Goal: Task Accomplishment & Management: Complete application form

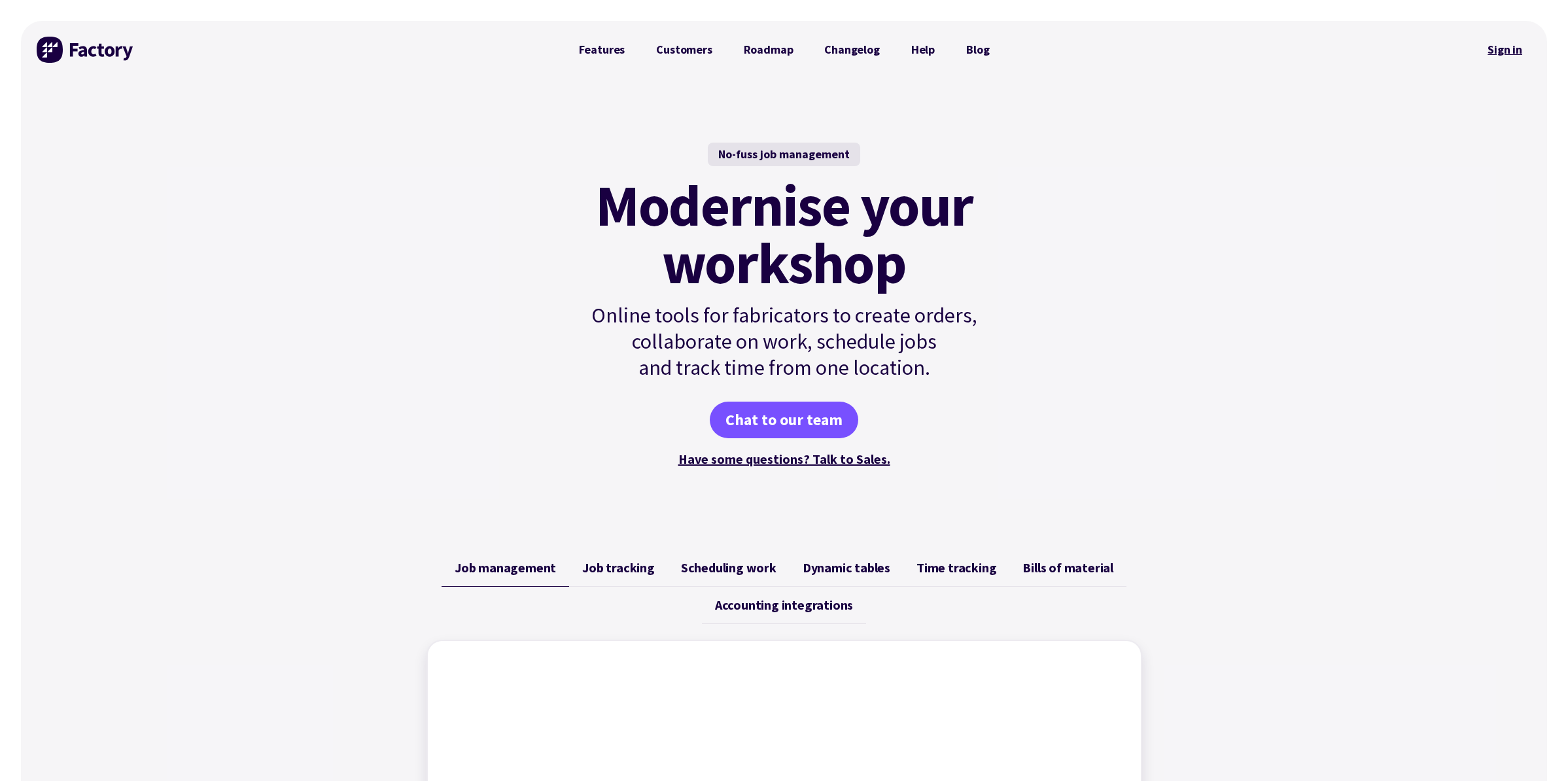
click at [1497, 45] on link "Sign in" at bounding box center [1505, 49] width 53 height 30
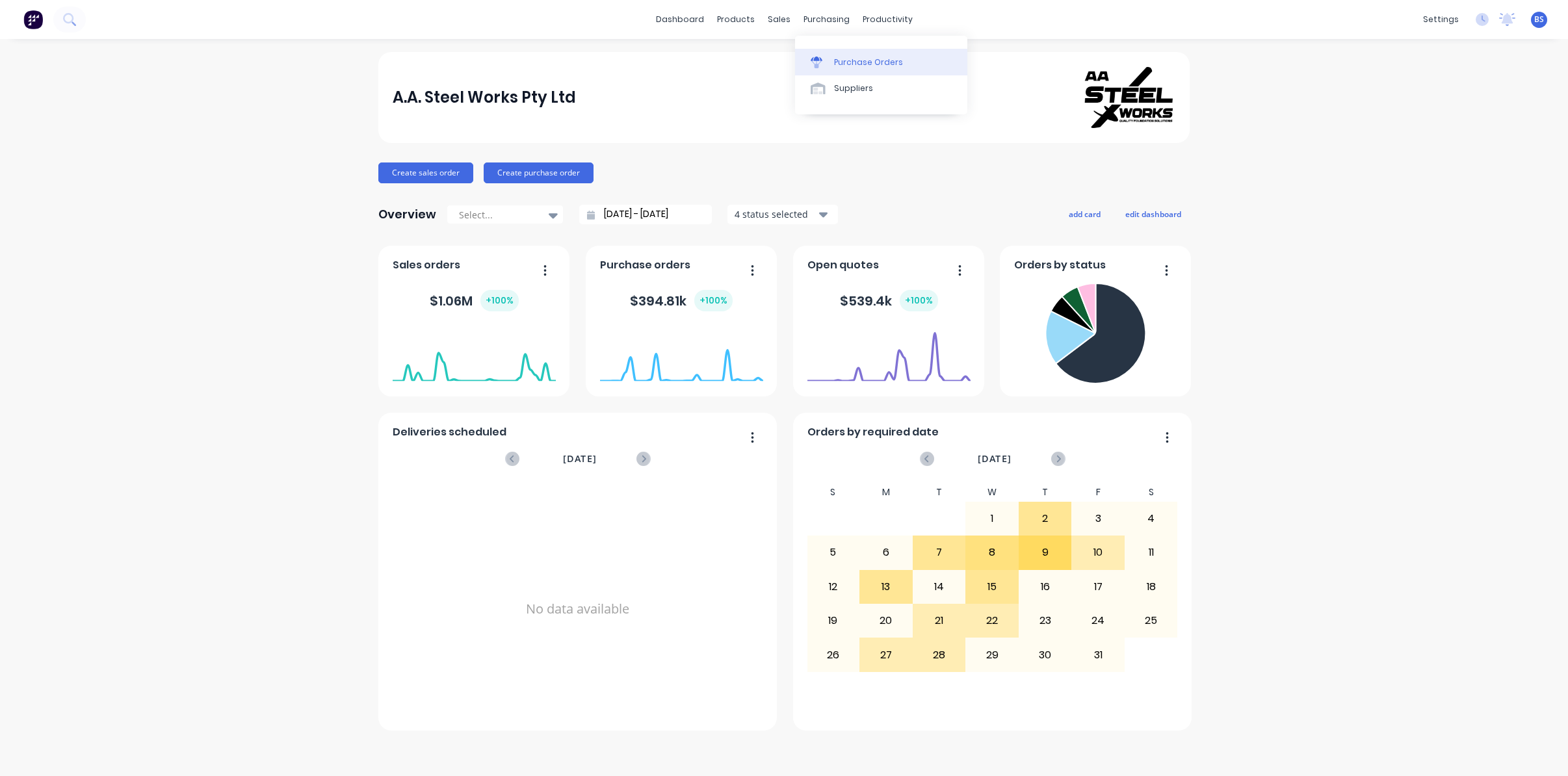
click at [833, 70] on link "Purchase Orders" at bounding box center [881, 62] width 172 height 26
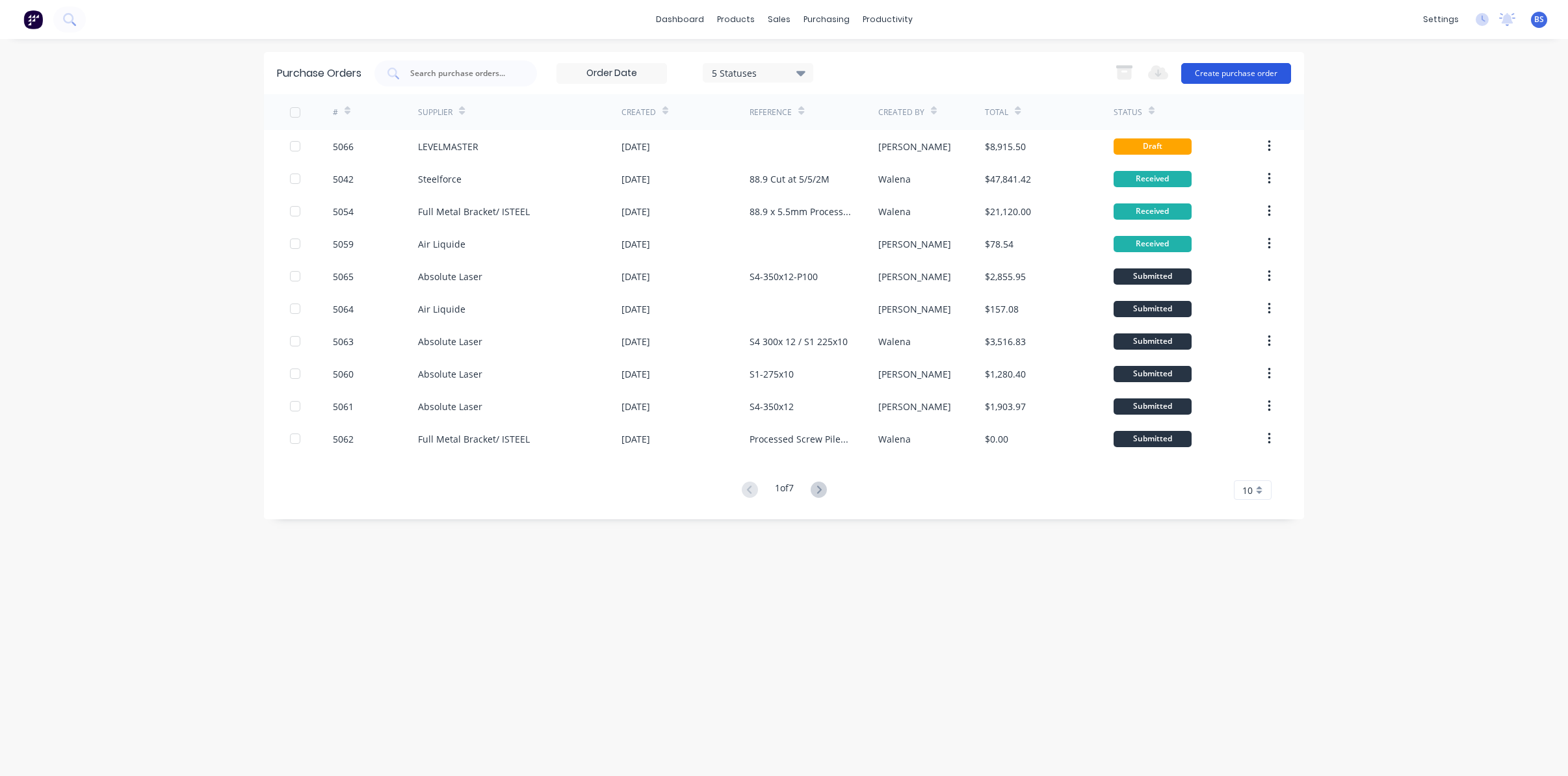
click at [1211, 79] on button "Create purchase order" at bounding box center [1236, 73] width 110 height 21
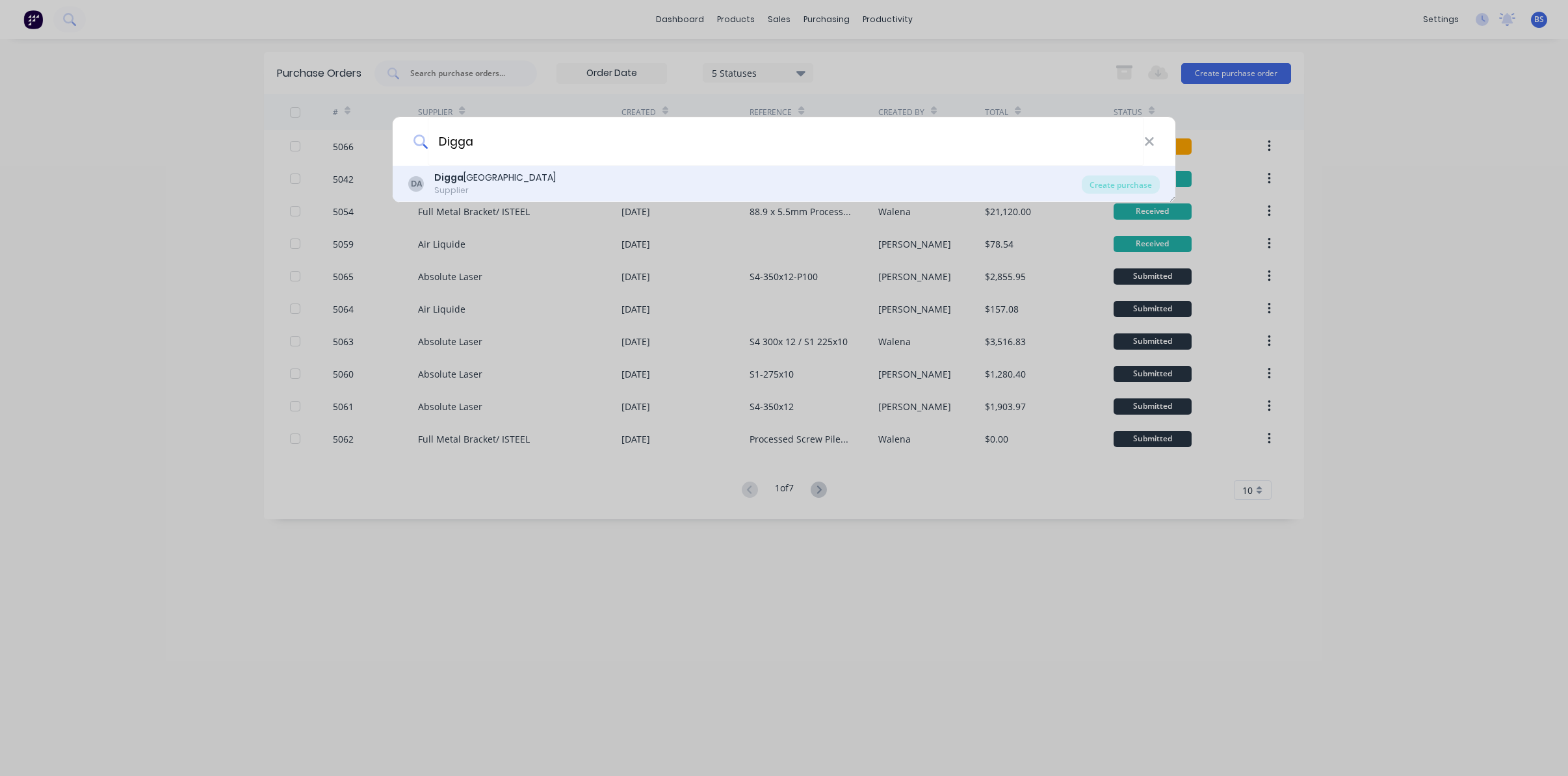
type input "Digga"
click at [492, 189] on div "Supplier" at bounding box center [495, 190] width 122 height 12
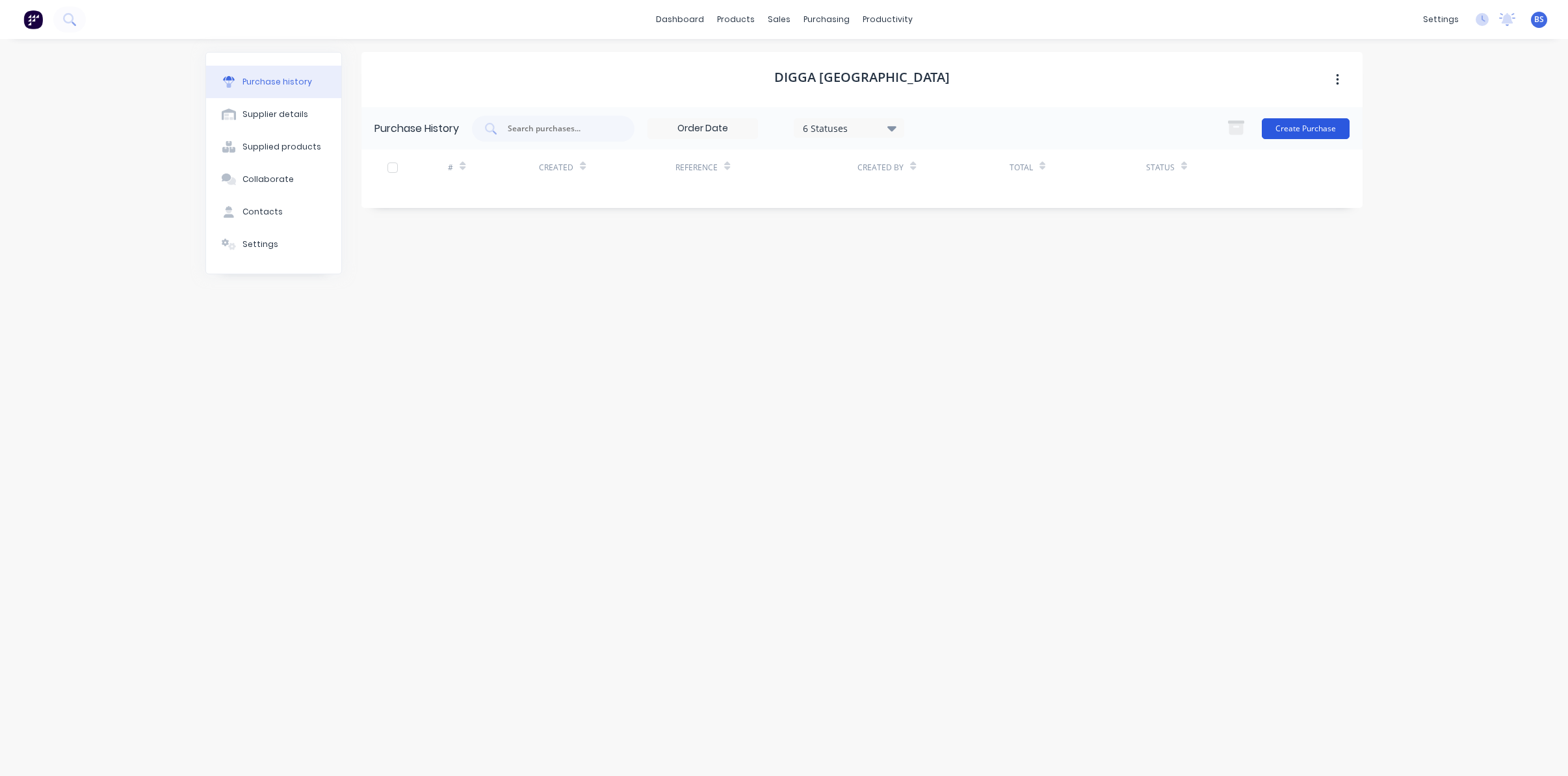
click at [1334, 133] on button "Create Purchase" at bounding box center [1305, 128] width 88 height 21
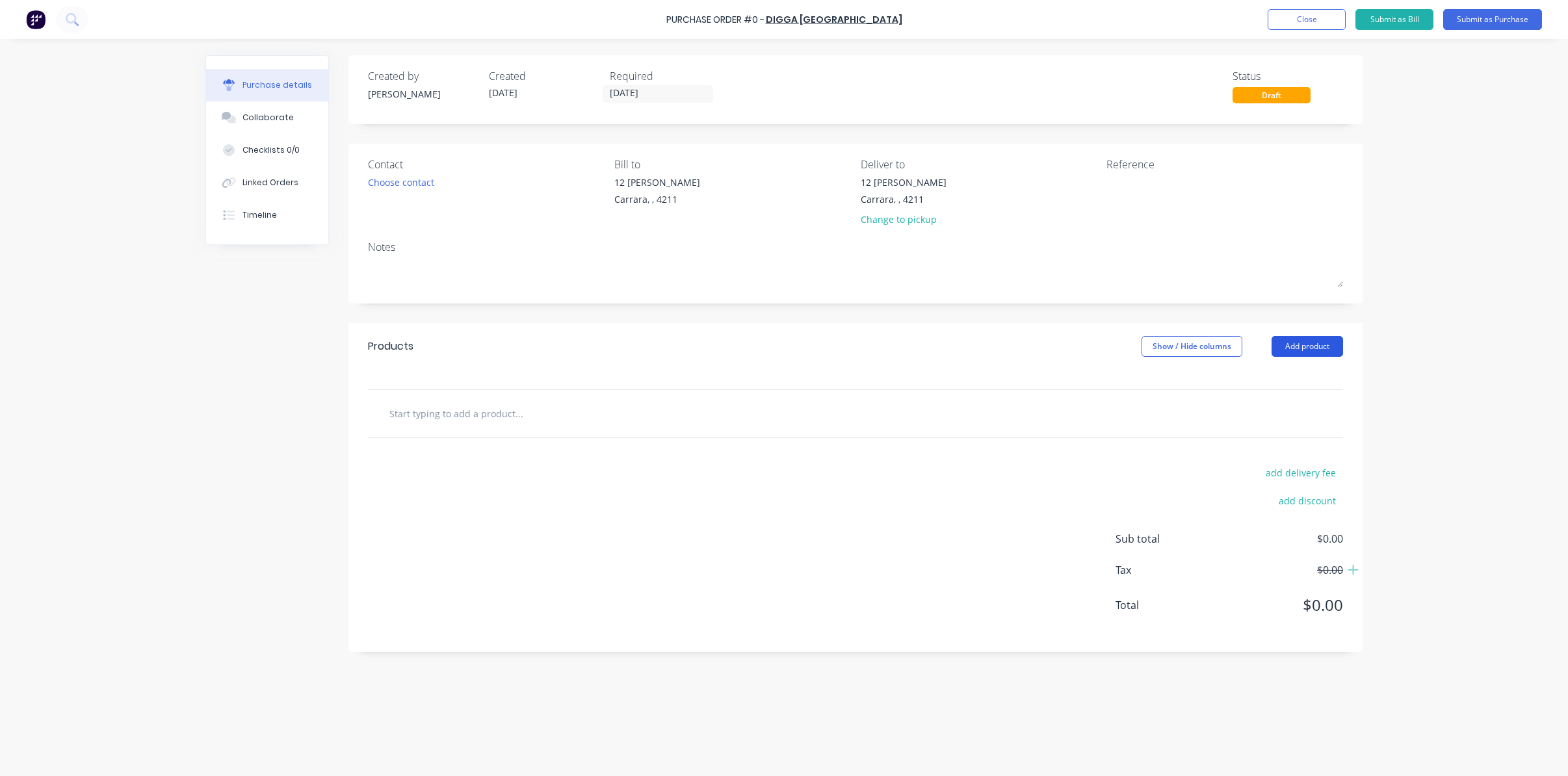
click at [1298, 348] on button "Add product" at bounding box center [1307, 346] width 72 height 21
click at [1277, 384] on div "Product catalogue" at bounding box center [1281, 379] width 100 height 19
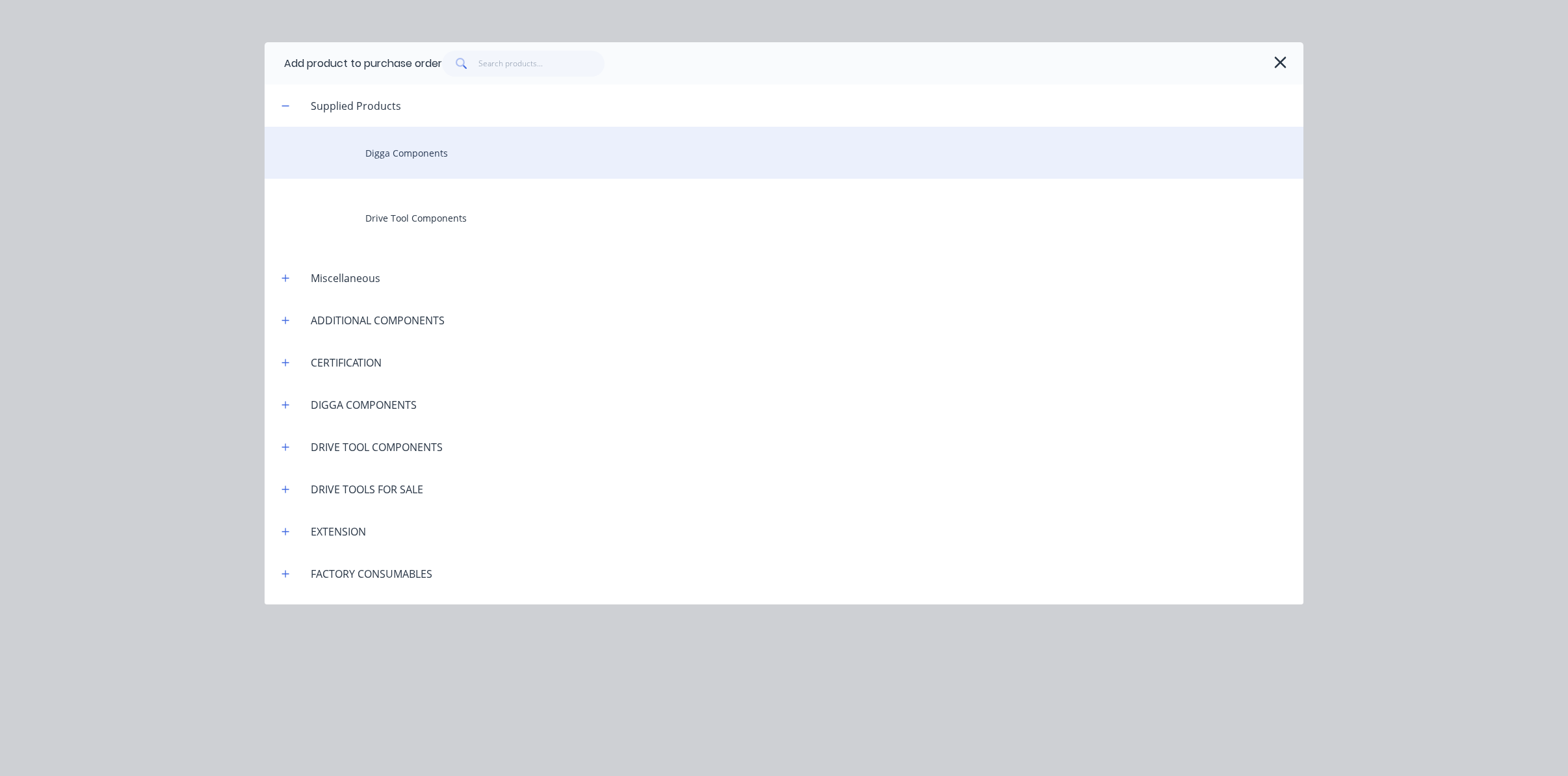
click at [368, 155] on div "Digga Components" at bounding box center [784, 152] width 1039 height 52
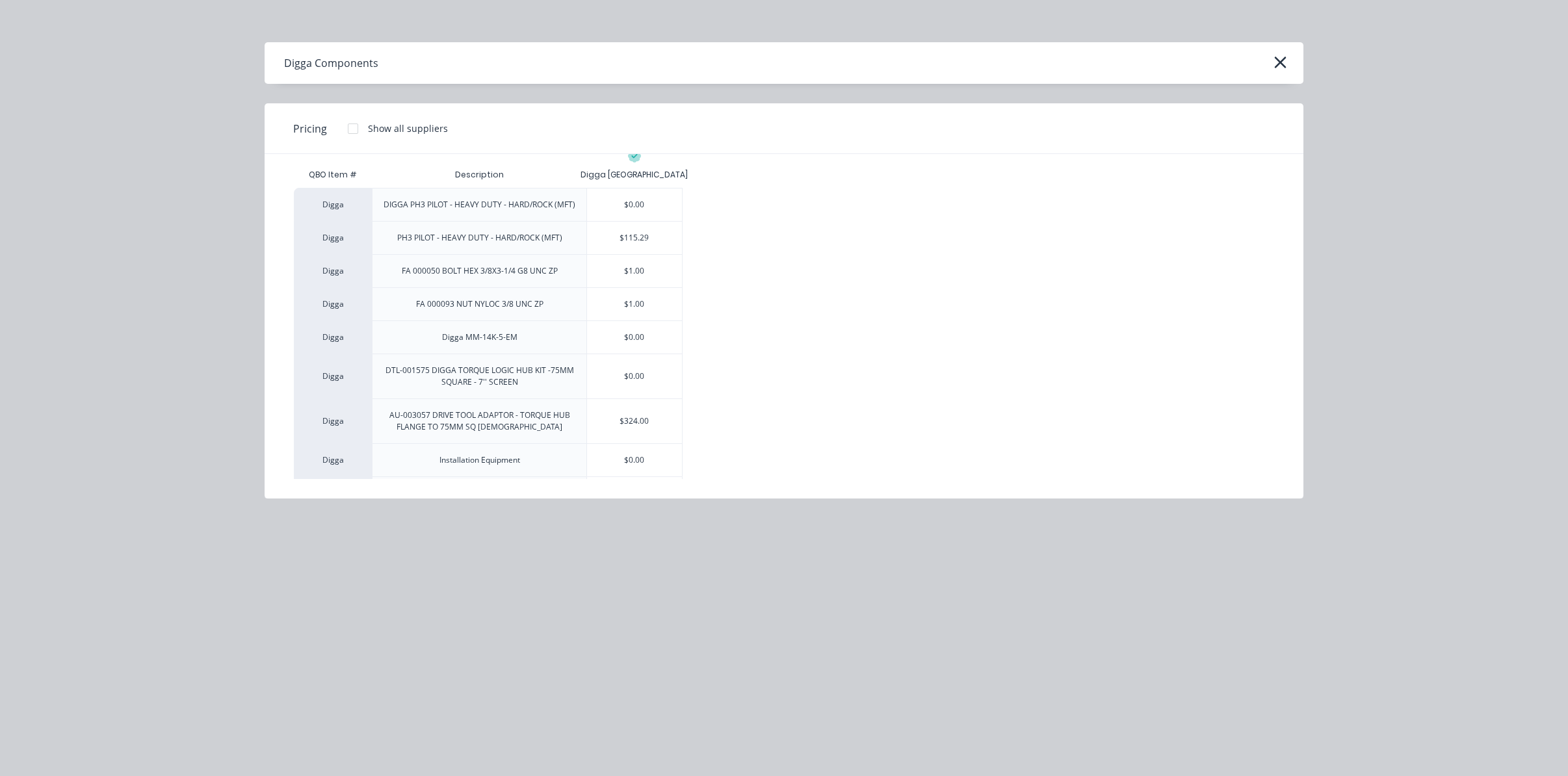
scroll to position [58, 0]
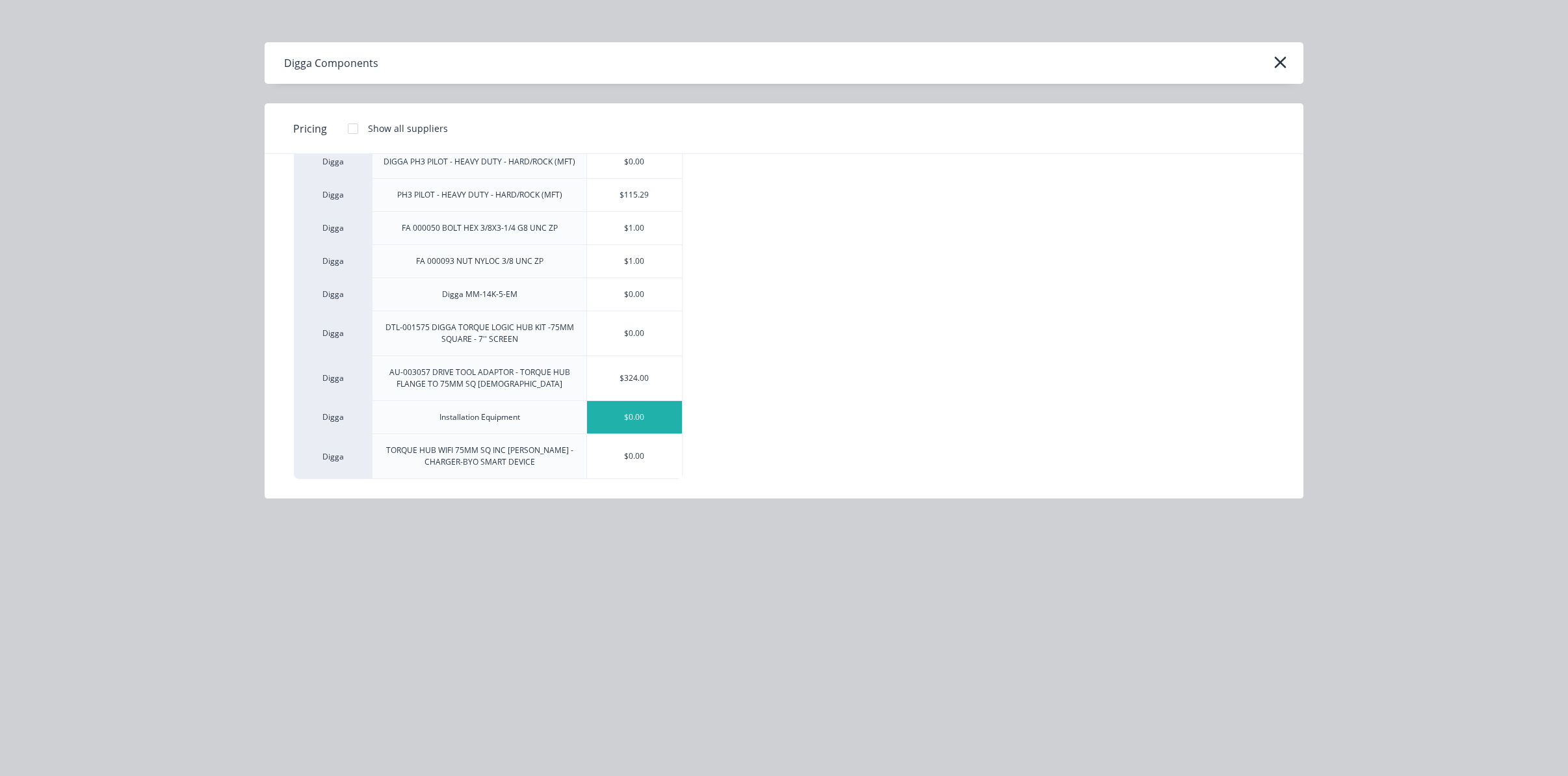
click at [631, 416] on div "$0.00" at bounding box center [634, 417] width 95 height 33
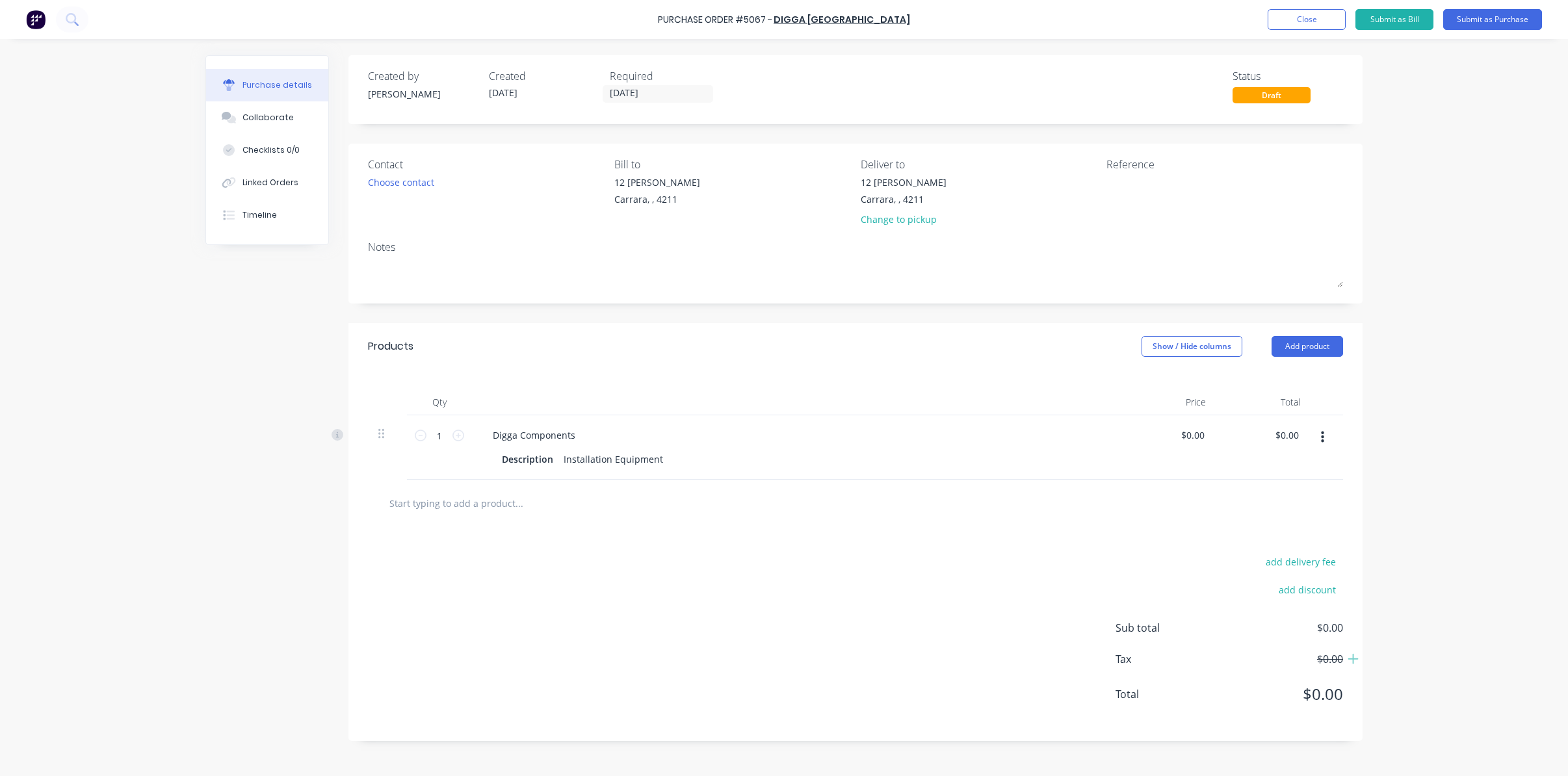
click at [466, 504] on input "text" at bounding box center [518, 503] width 260 height 26
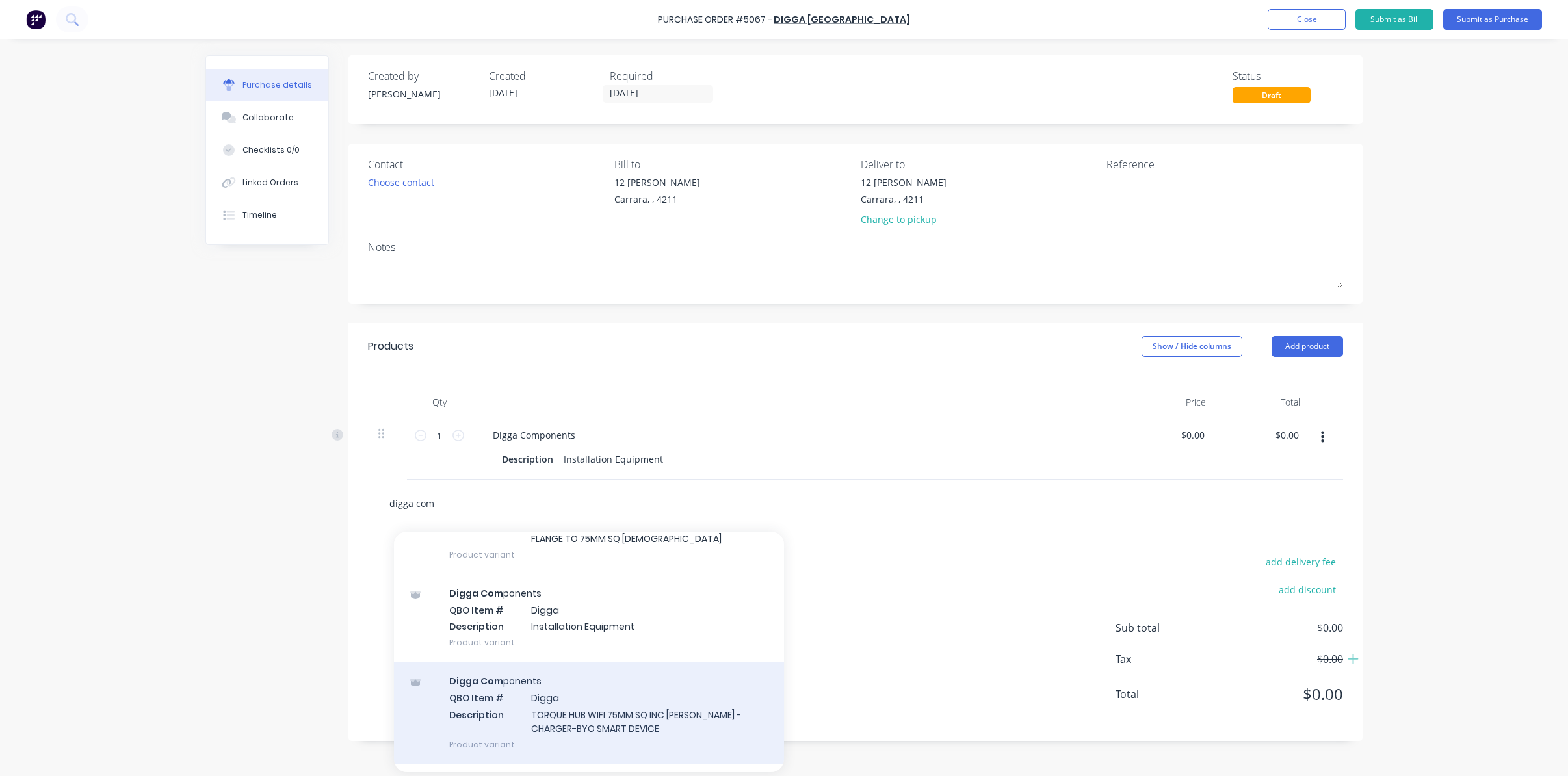
scroll to position [689, 0]
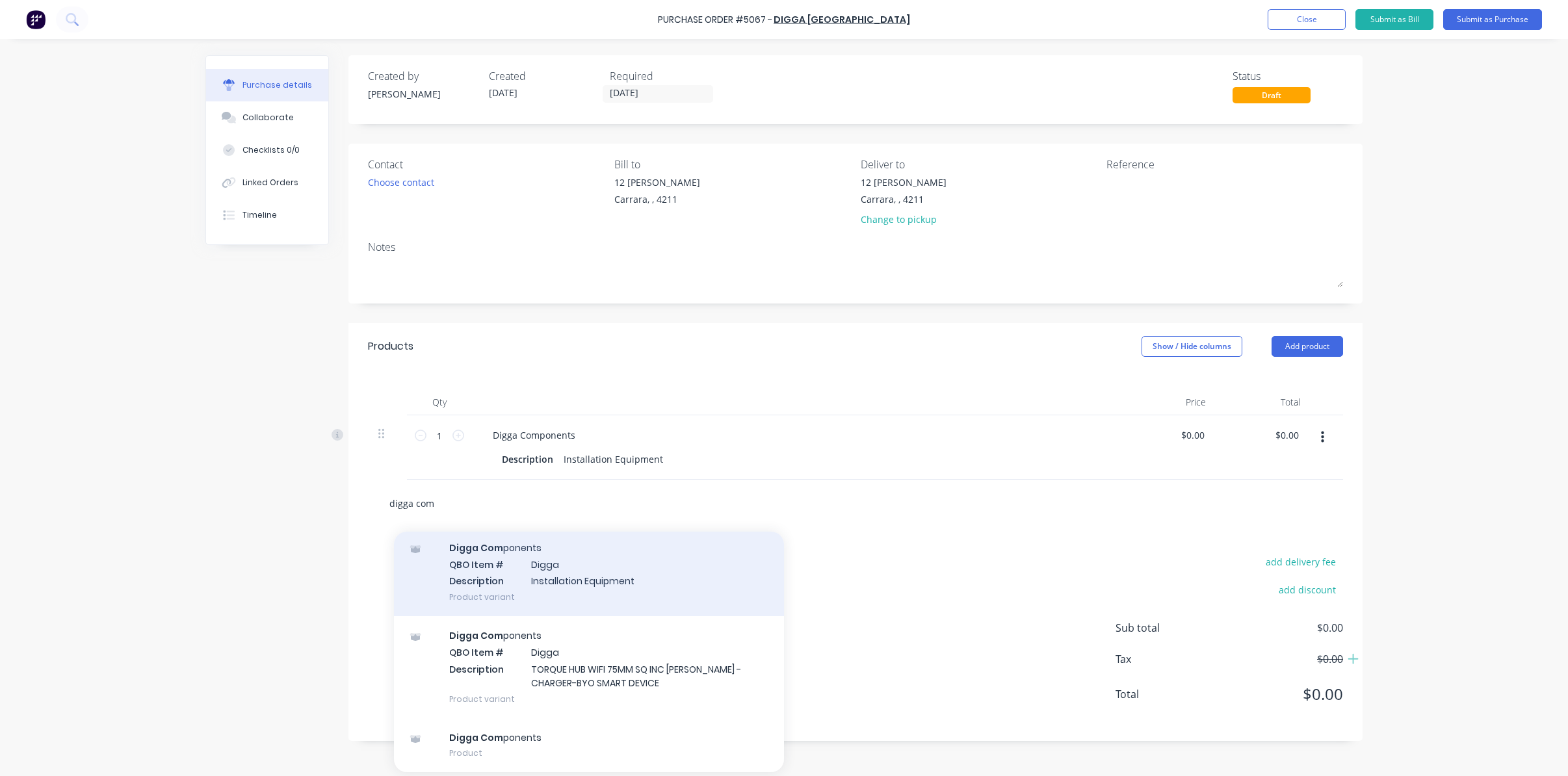
type input "digga com"
click at [509, 565] on div "Digga Com ponents QBO Item # Digga Description Installation Equipment Product v…" at bounding box center [589, 572] width 390 height 88
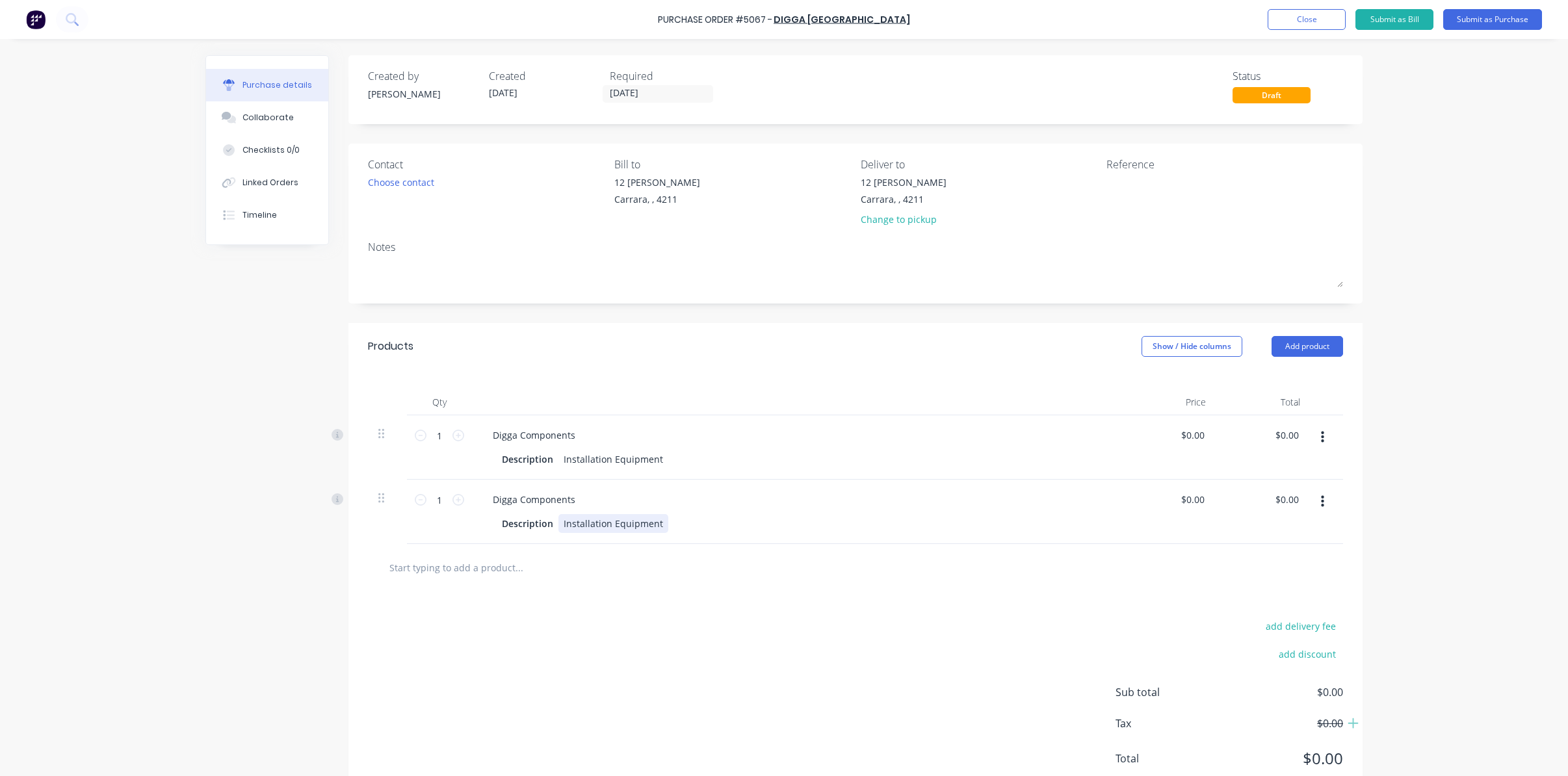
click at [594, 521] on div "Installation Equipment" at bounding box center [612, 524] width 110 height 19
click at [650, 464] on div "Installation Equipment" at bounding box center [612, 459] width 110 height 19
drag, startPoint x: 657, startPoint y: 461, endPoint x: 559, endPoint y: 462, distance: 98.0
click at [559, 462] on div "Installation Equipment" at bounding box center [612, 459] width 110 height 19
click at [622, 526] on div "Installation Equipment" at bounding box center [612, 524] width 110 height 19
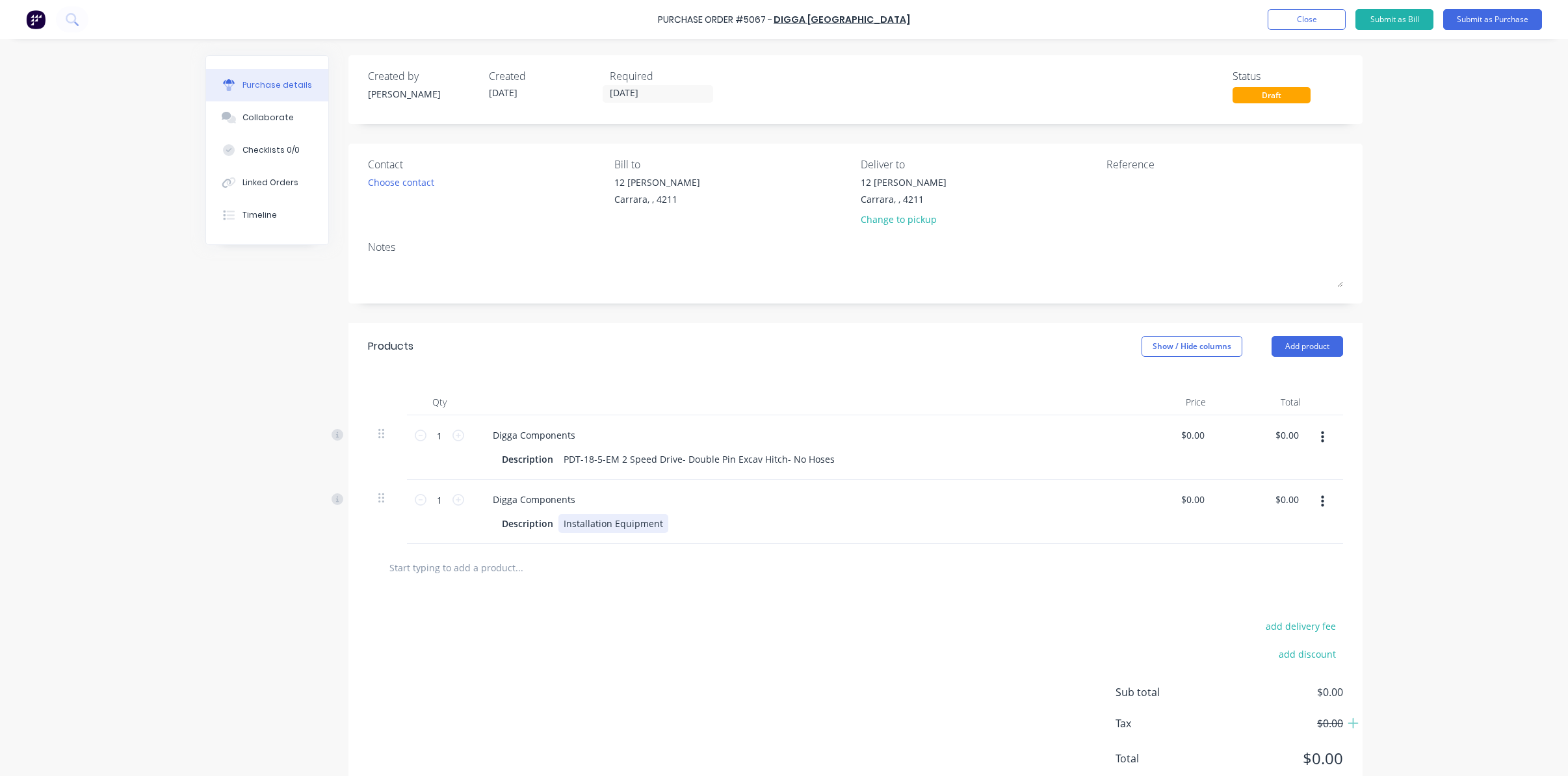
click at [595, 527] on div "Installation Equipment" at bounding box center [612, 524] width 110 height 19
paste div
click at [1321, 505] on icon "button" at bounding box center [1323, 502] width 4 height 15
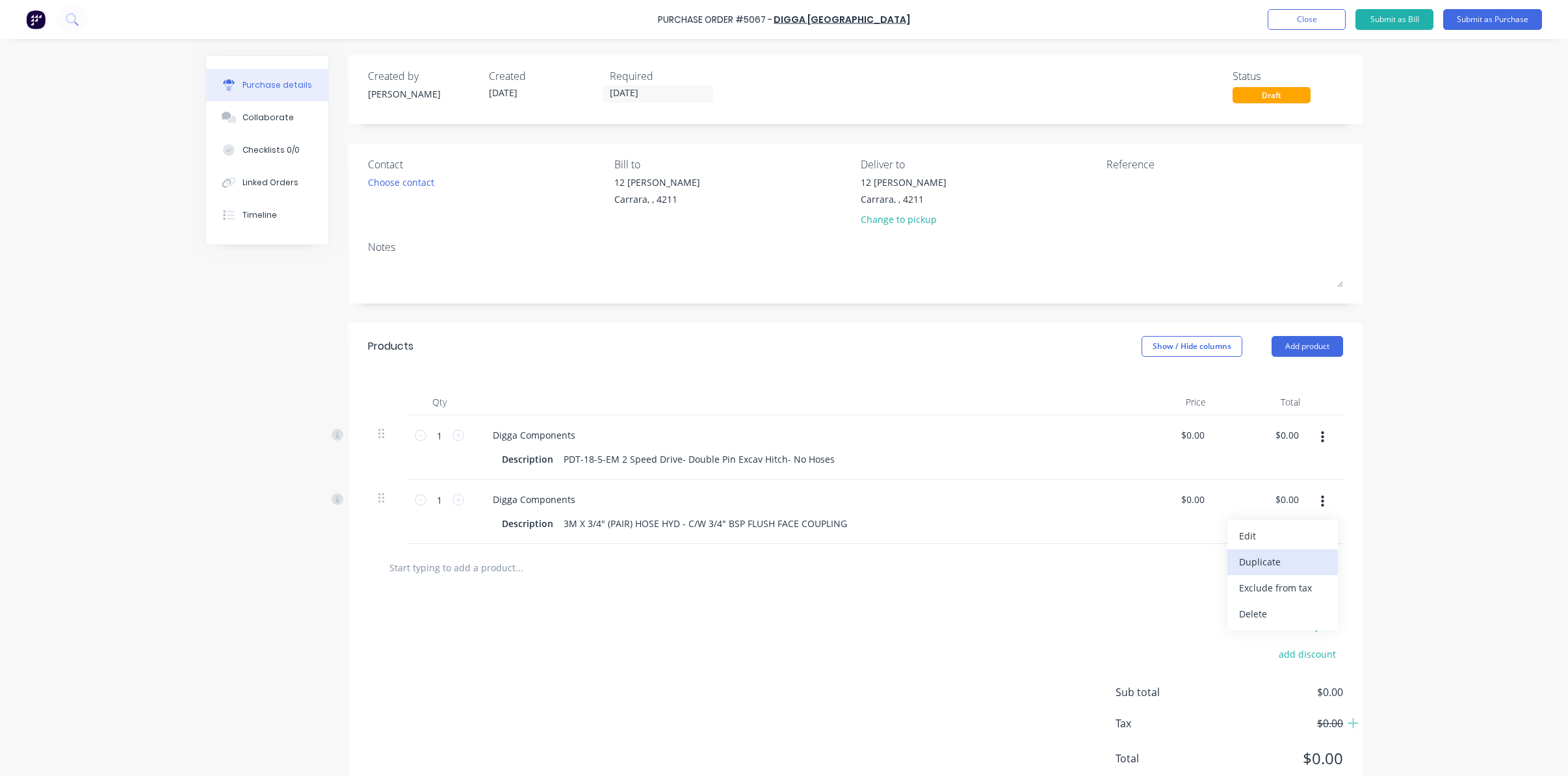
click at [1270, 558] on button "Duplicate" at bounding box center [1282, 562] width 111 height 26
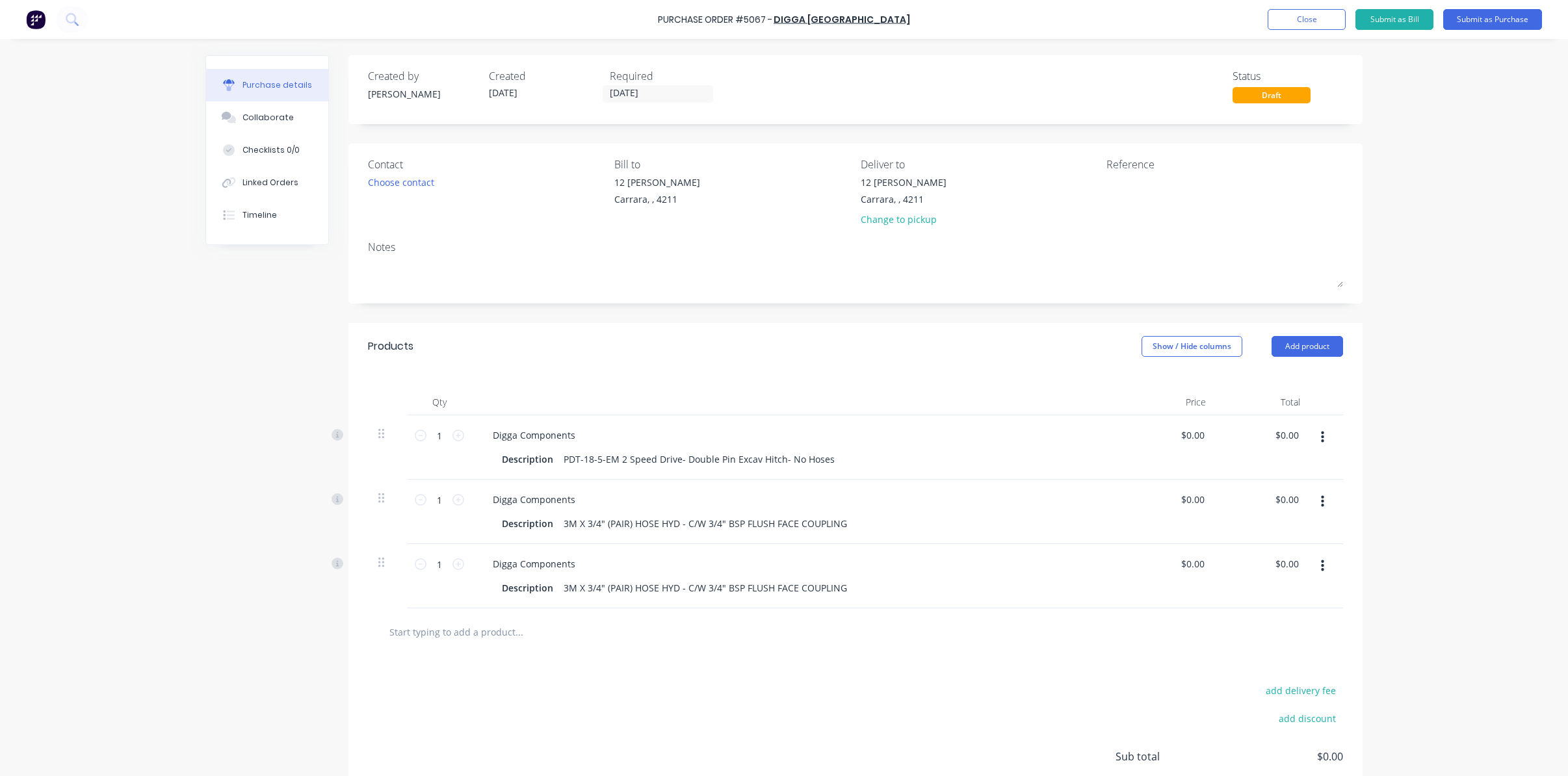
click at [1321, 568] on button "button" at bounding box center [1323, 566] width 31 height 24
click at [1291, 632] on button "Duplicate" at bounding box center [1282, 626] width 111 height 26
click at [1314, 627] on button "button" at bounding box center [1323, 631] width 31 height 24
click at [1289, 683] on button "Duplicate" at bounding box center [1282, 691] width 111 height 26
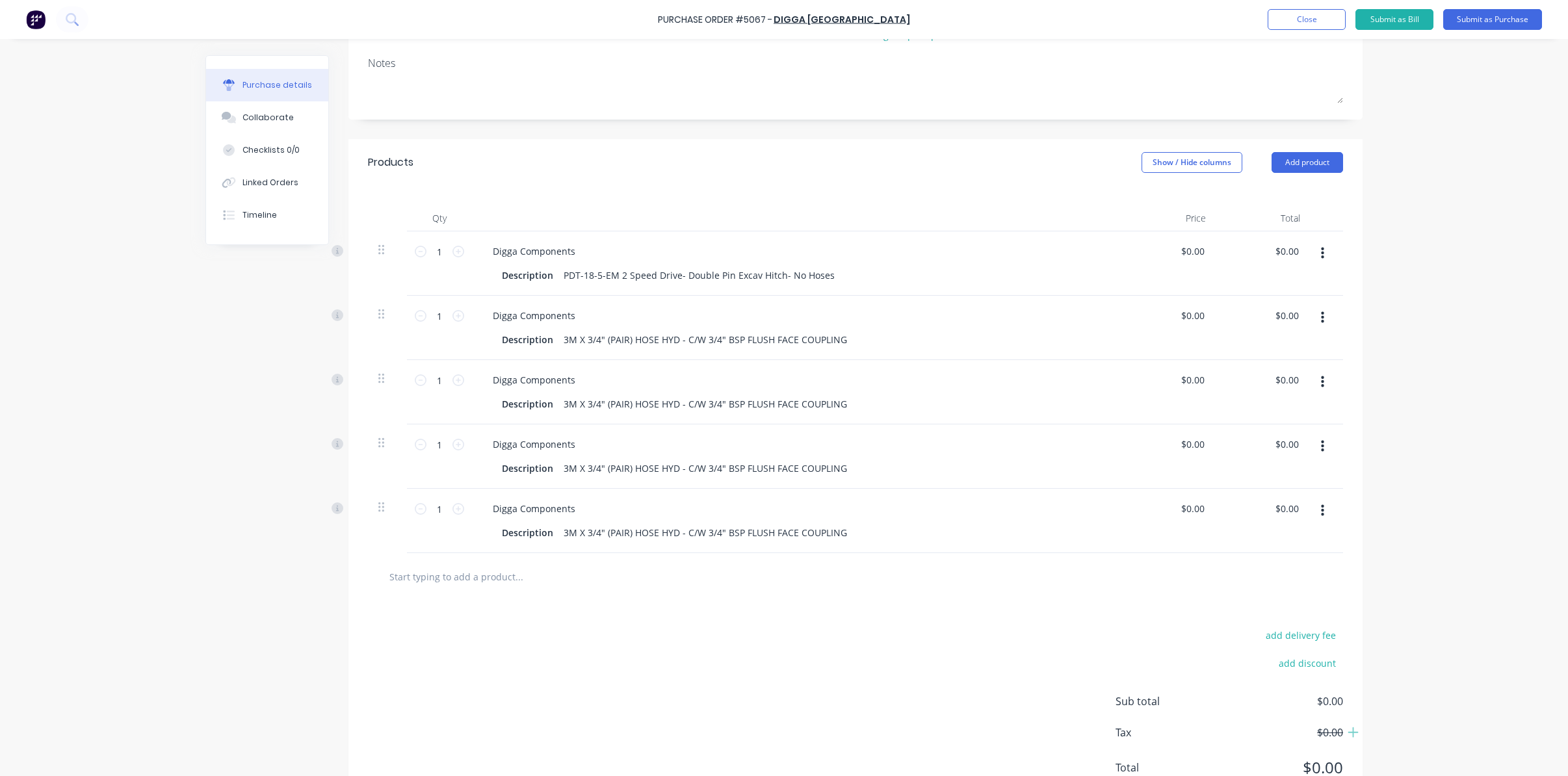
scroll to position [235, 0]
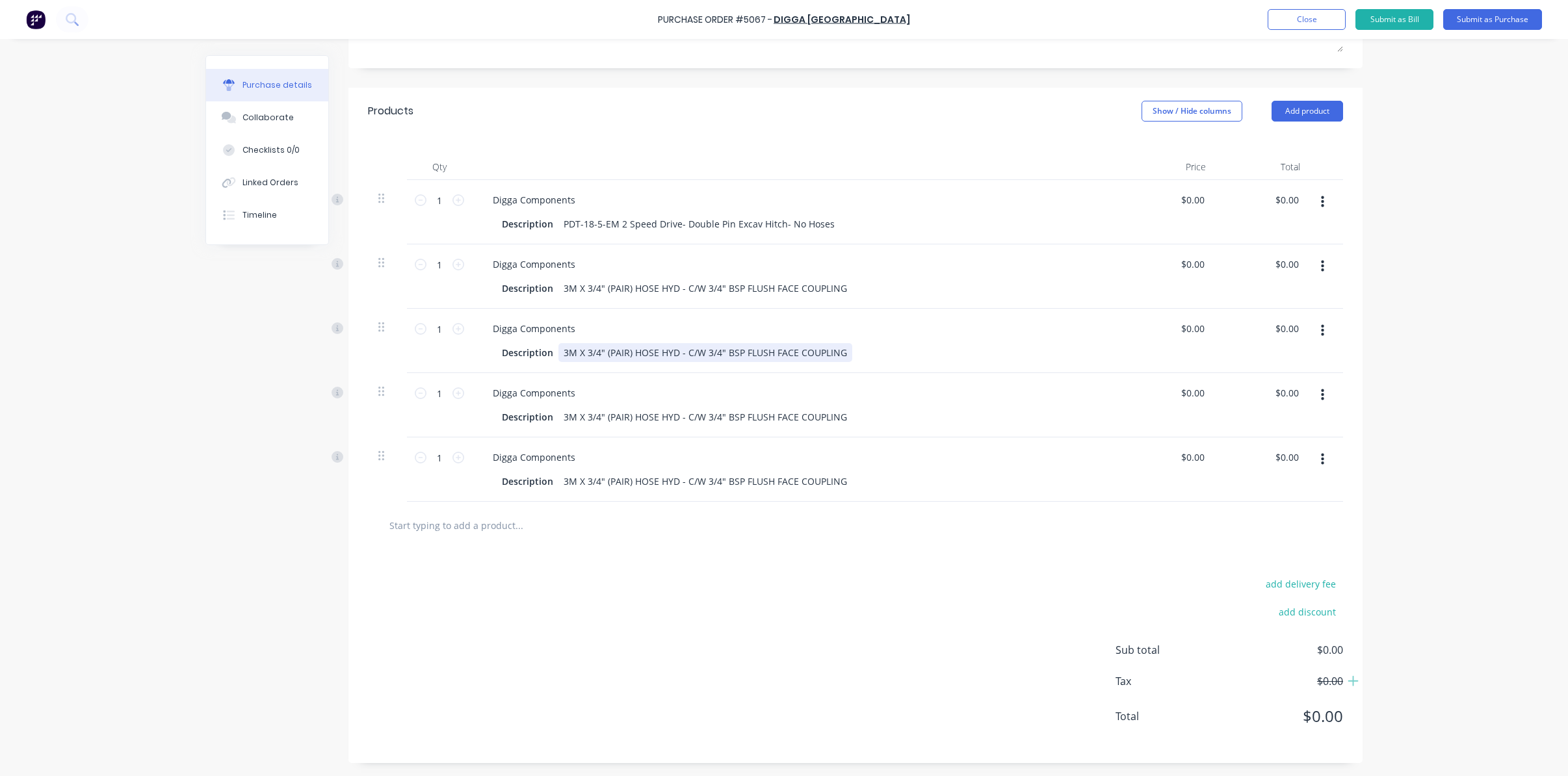
click at [618, 349] on div "3M X 3/4" (PAIR) HOSE HYD - C/W 3/4" BSP FLUSH FACE COUPLING" at bounding box center [705, 352] width 294 height 19
click at [619, 349] on div "3M X 3/4" (PAIR) HOSE HYD - C/W 3/4" BSP FLUSH FACE COUPLING" at bounding box center [705, 352] width 294 height 19
paste div
click at [660, 420] on div "3M X 3/4" (PAIR) HOSE HYD - C/W 3/4" BSP FLUSH FACE COUPLING" at bounding box center [705, 417] width 294 height 19
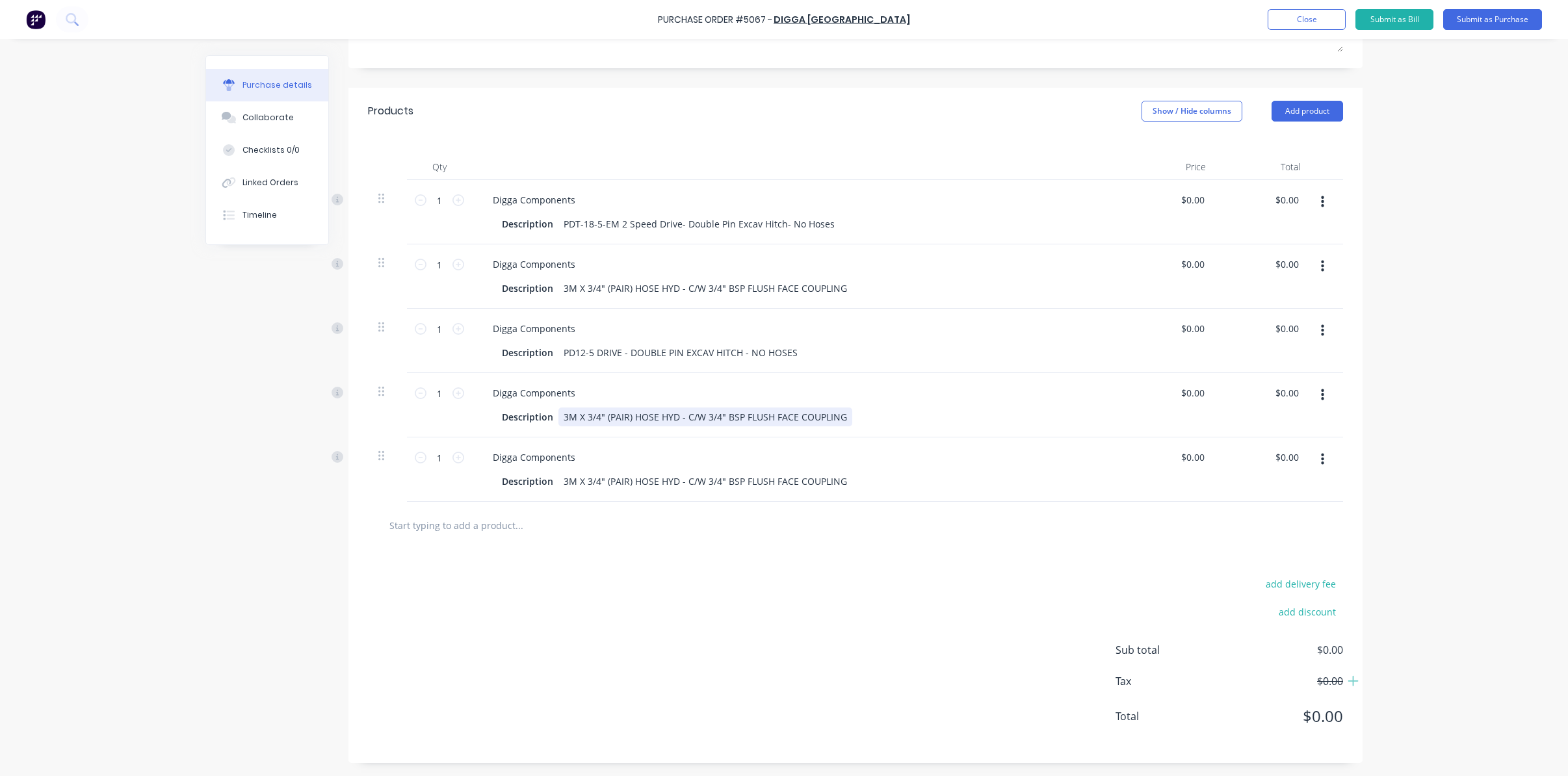
click at [661, 420] on div "3M X 3/4" (PAIR) HOSE HYD - C/W 3/4" BSP FLUSH FACE COUPLING" at bounding box center [705, 417] width 294 height 19
click at [662, 420] on div "3M X 3/4" (PAIR) HOSE HYD - C/W 3/4" BSP FLUSH FACE COUPLING" at bounding box center [705, 417] width 294 height 19
paste div
click at [634, 481] on div "3M X 3/4" (PAIR) HOSE HYD - C/W 3/4" BSP FLUSH FACE COUPLING" at bounding box center [705, 481] width 294 height 19
click at [758, 479] on div "3M X 3/4" (PAIR) HOSE HYD - C/W 3/4" BSP FLUSH FACE COUPLING" at bounding box center [705, 481] width 294 height 19
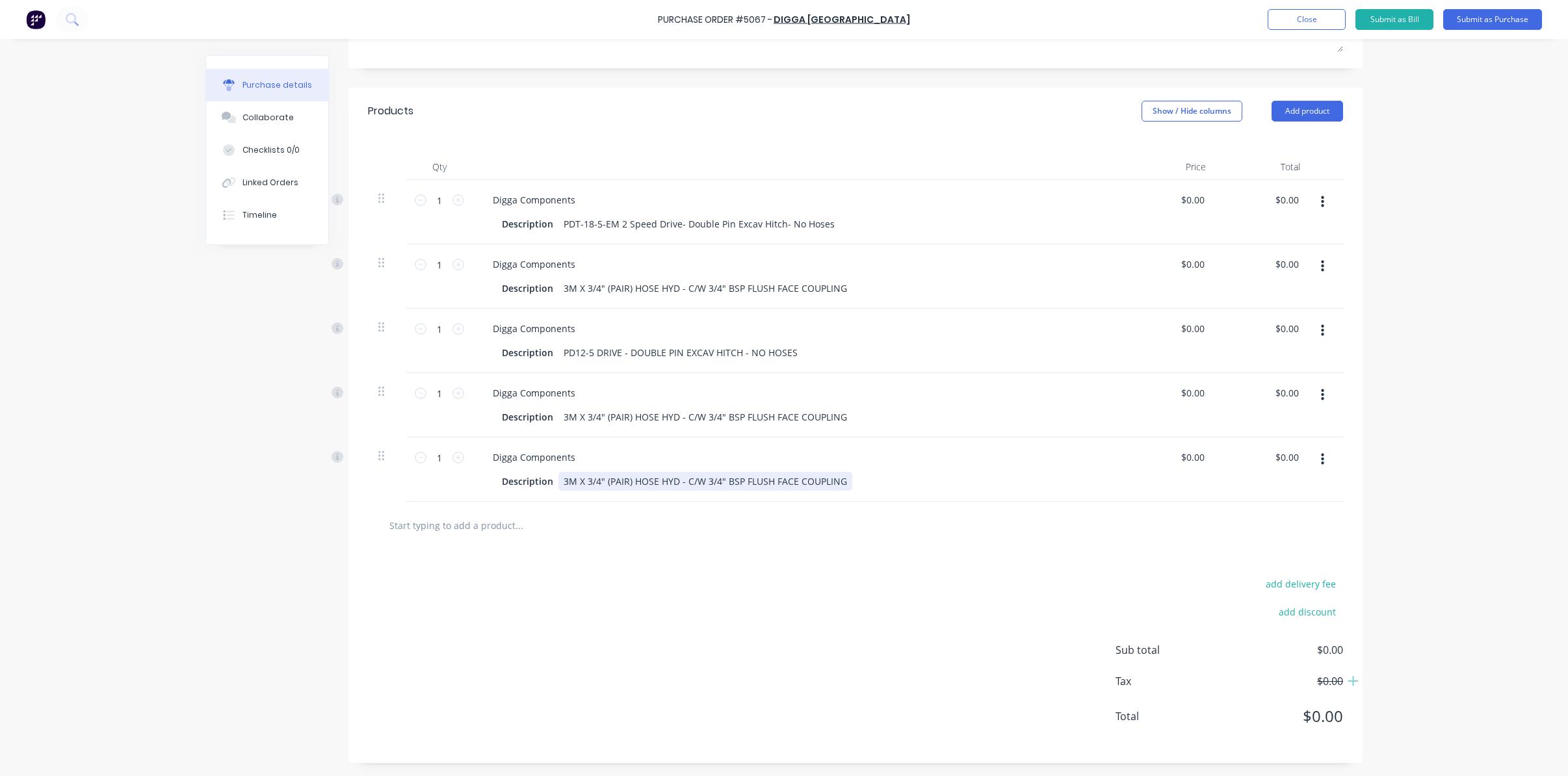
click at [760, 479] on div "3M X 3/4" (PAIR) HOSE HYD - C/W 3/4" BSP FLUSH FACE COUPLING" at bounding box center [705, 481] width 294 height 19
paste div
click at [558, 285] on div "3M X 3/4" (PAIR) HOSE HYD - C/W 3/4" BSP FLUSH FACE COUPLING" at bounding box center [705, 288] width 294 height 19
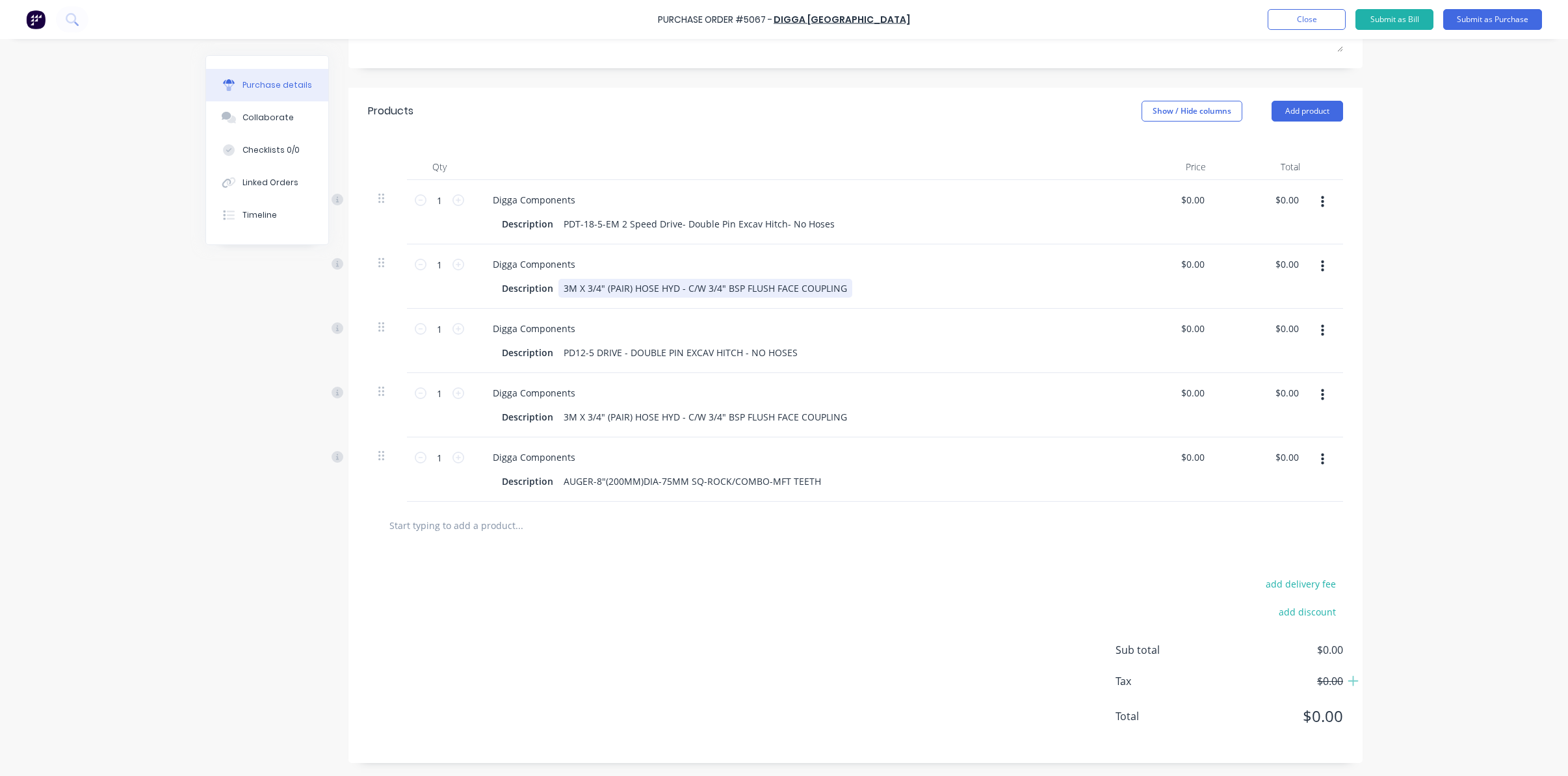
click at [561, 284] on div "3M X 3/4" (PAIR) HOSE HYD - C/W 3/4" BSP FLUSH FACE COUPLING" at bounding box center [705, 288] width 294 height 19
click at [564, 290] on div "H3M X 3/4" (PAIR) HOSE HYD - C/W 3/4" BSP FLUSH FACE COUPLING" at bounding box center [708, 288] width 300 height 19
drag, startPoint x: 574, startPoint y: 289, endPoint x: 560, endPoint y: 295, distance: 15.2
click at [574, 289] on div "3M X 3/4" (PAIR) HOSE HYD - C/W 3/4" BSP FLUSH FACE COUPLING" at bounding box center [705, 288] width 294 height 19
drag, startPoint x: 557, startPoint y: 290, endPoint x: 839, endPoint y: 288, distance: 282.0
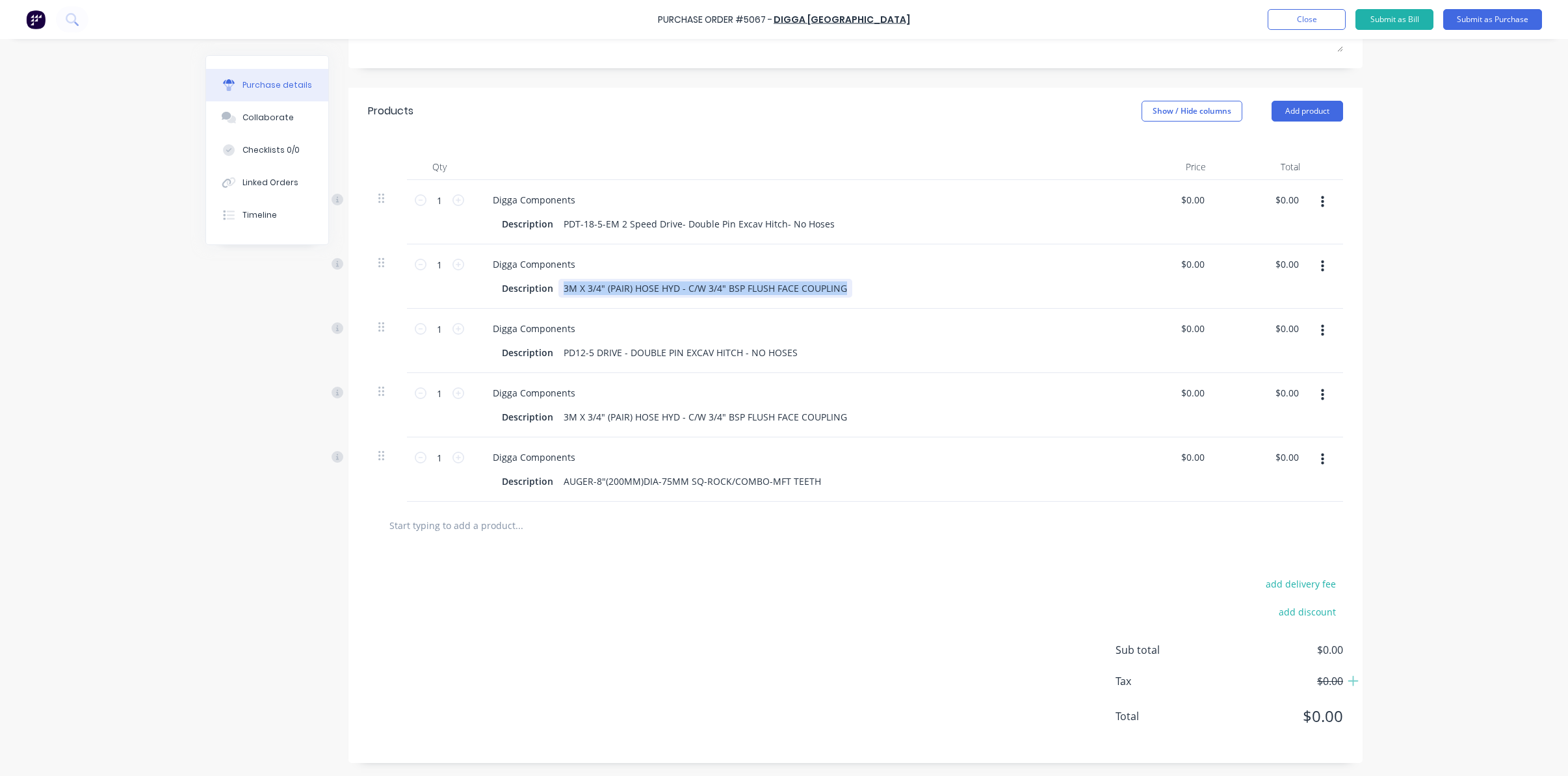
click at [836, 288] on div "3M X 3/4" (PAIR) HOSE HYD - C/W 3/4" BSP FLUSH FACE COUPLING" at bounding box center [705, 288] width 294 height 19
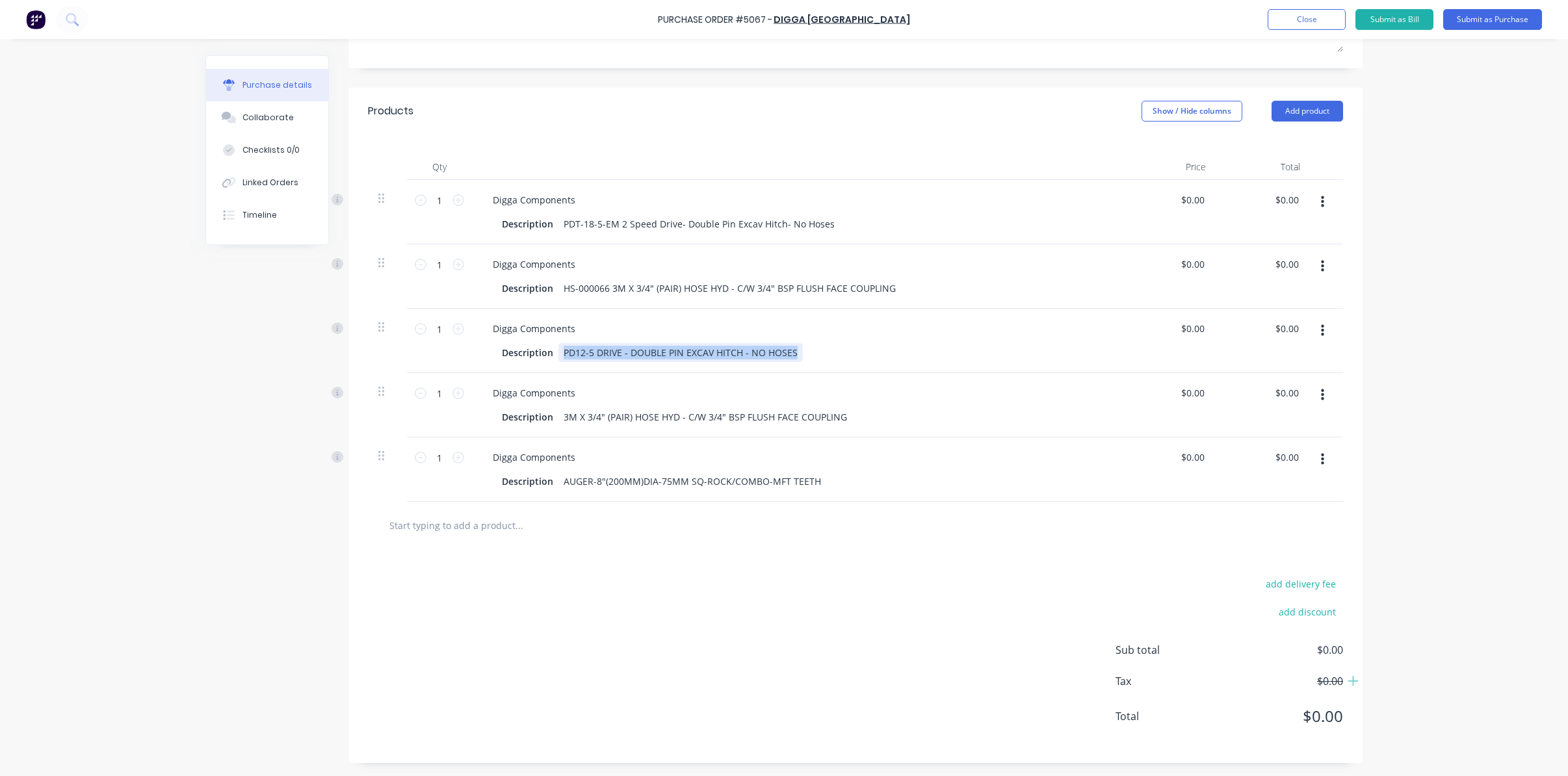
drag, startPoint x: 558, startPoint y: 351, endPoint x: 828, endPoint y: 350, distance: 270.0
click at [828, 350] on div "Description PD12-5 DRIVE - DOUBLE PIN EXCAV HITCH - NO HOSES" at bounding box center [794, 352] width 595 height 19
drag, startPoint x: 556, startPoint y: 416, endPoint x: 839, endPoint y: 426, distance: 283.2
click at [839, 426] on div "3M X 3/4" (PAIR) HOSE HYD - C/W 3/4" BSP FLUSH FACE COUPLING" at bounding box center [705, 417] width 294 height 19
click at [585, 484] on div "AUGER-8"(200MM)DIA-75MM SQ-ROCK/COMBO-MFT TEETH" at bounding box center [691, 481] width 268 height 19
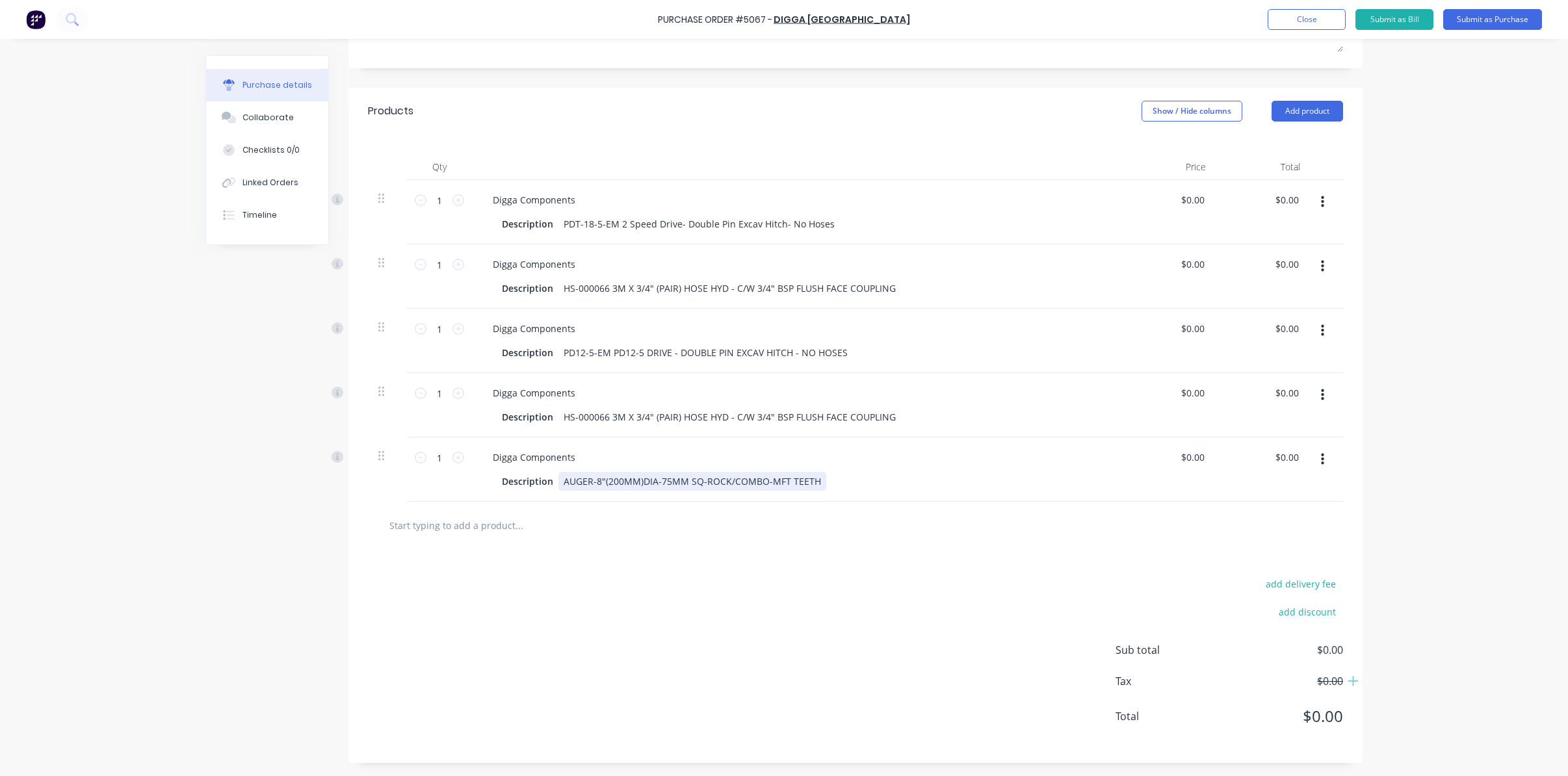
click at [585, 484] on div "AUGER-8"(200MM)DIA-75MM SQ-ROCK/COMBO-MFT TEETH" at bounding box center [691, 481] width 268 height 19
click at [1187, 195] on input "0.00" at bounding box center [1191, 200] width 30 height 19
click at [1201, 199] on input "0.00" at bounding box center [1194, 200] width 24 height 19
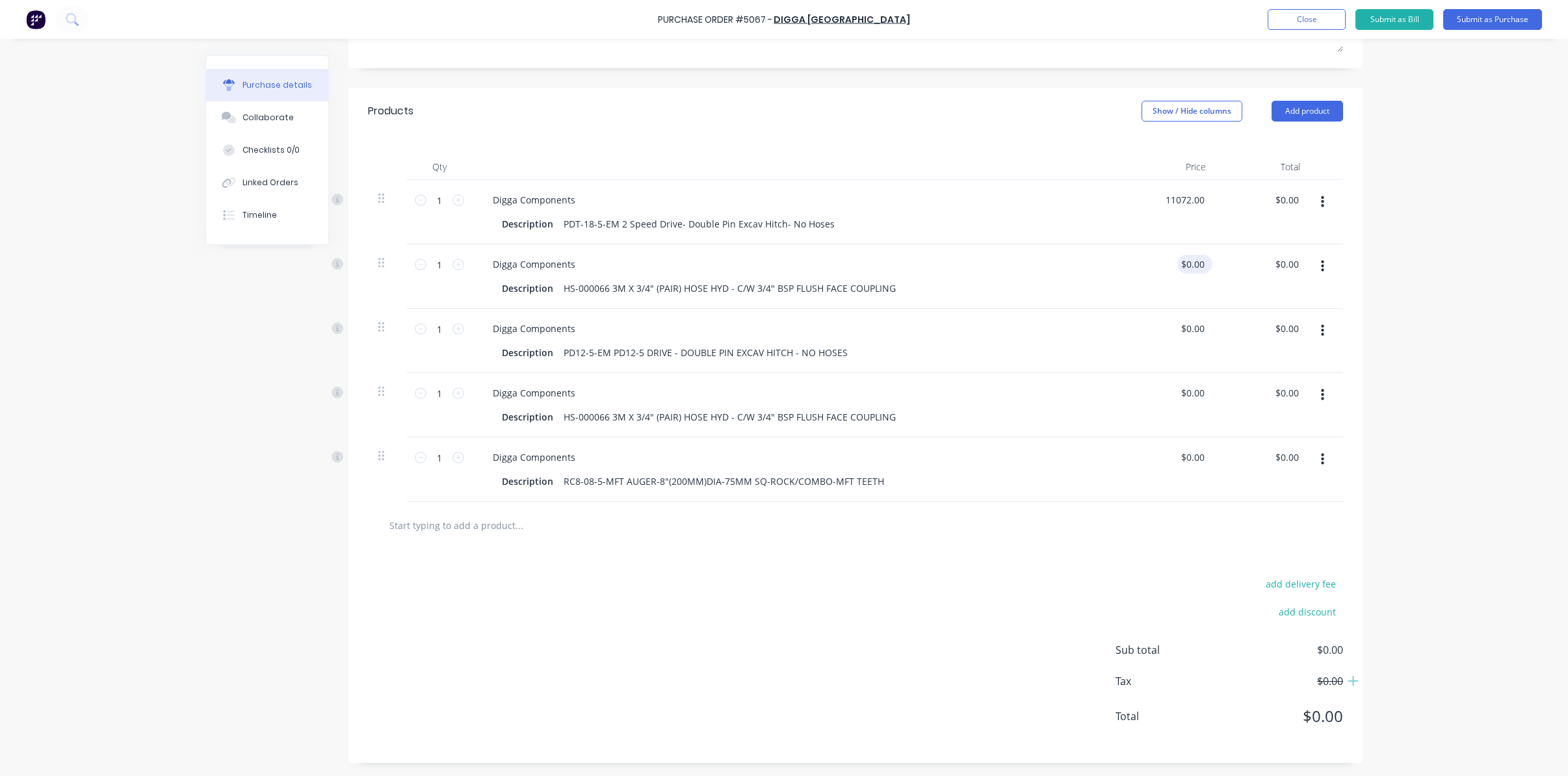
type input "$11,072.00"
click at [1204, 264] on div "$0.00 $0.00" at bounding box center [1194, 264] width 35 height 19
click at [1198, 265] on input "0.00" at bounding box center [1194, 264] width 24 height 19
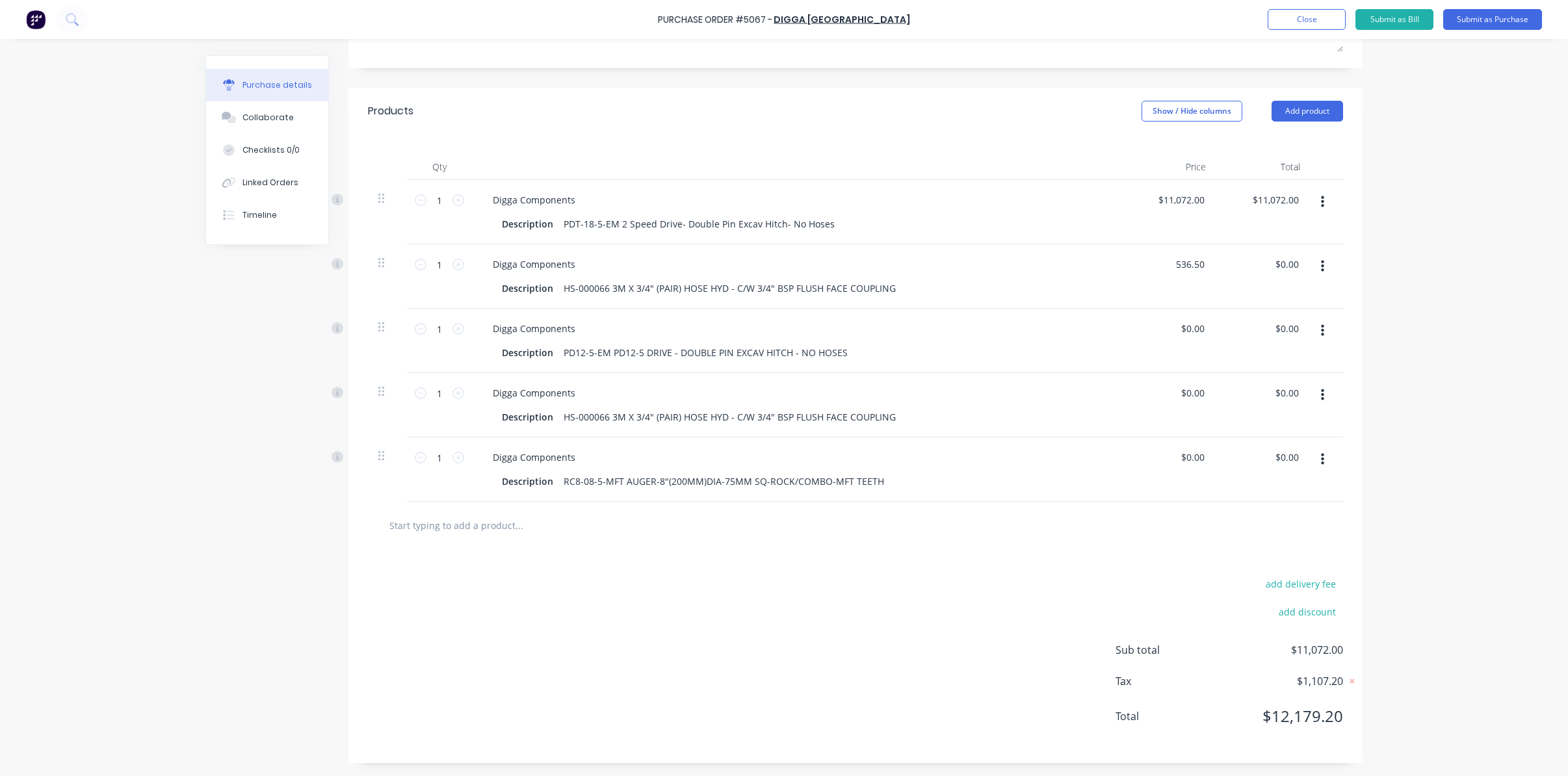
type input "$536.50"
click at [1190, 319] on div "$0.00 $0.00" at bounding box center [1169, 340] width 94 height 64
click at [1193, 329] on input "0.00" at bounding box center [1191, 329] width 30 height 19
click at [1193, 329] on input "0.00" at bounding box center [1194, 329] width 24 height 19
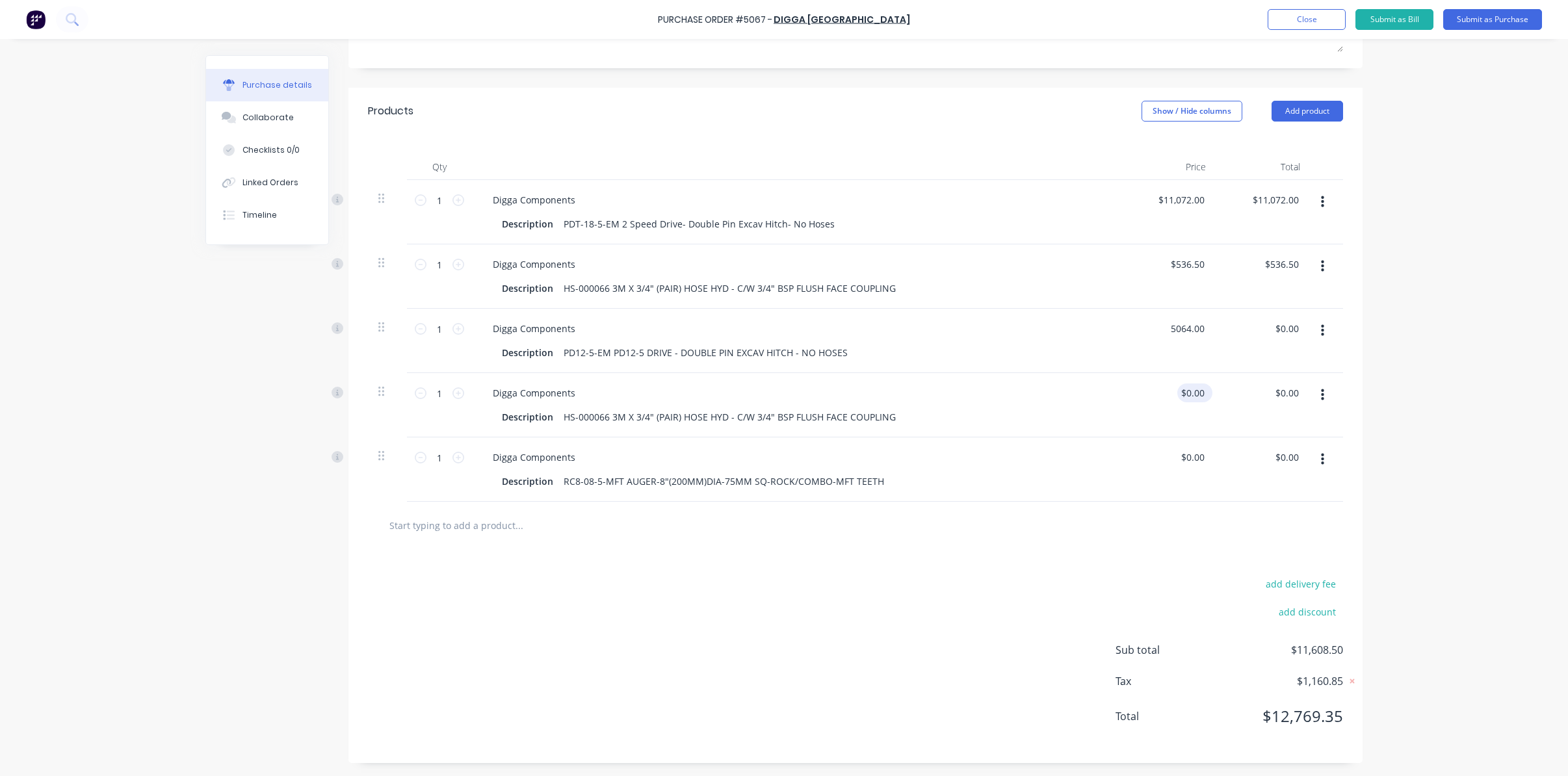
type input "$5,064.00"
click at [1191, 393] on input "0.00" at bounding box center [1191, 393] width 30 height 19
click at [1191, 393] on input "0.00" at bounding box center [1194, 393] width 24 height 19
type input "$536.50"
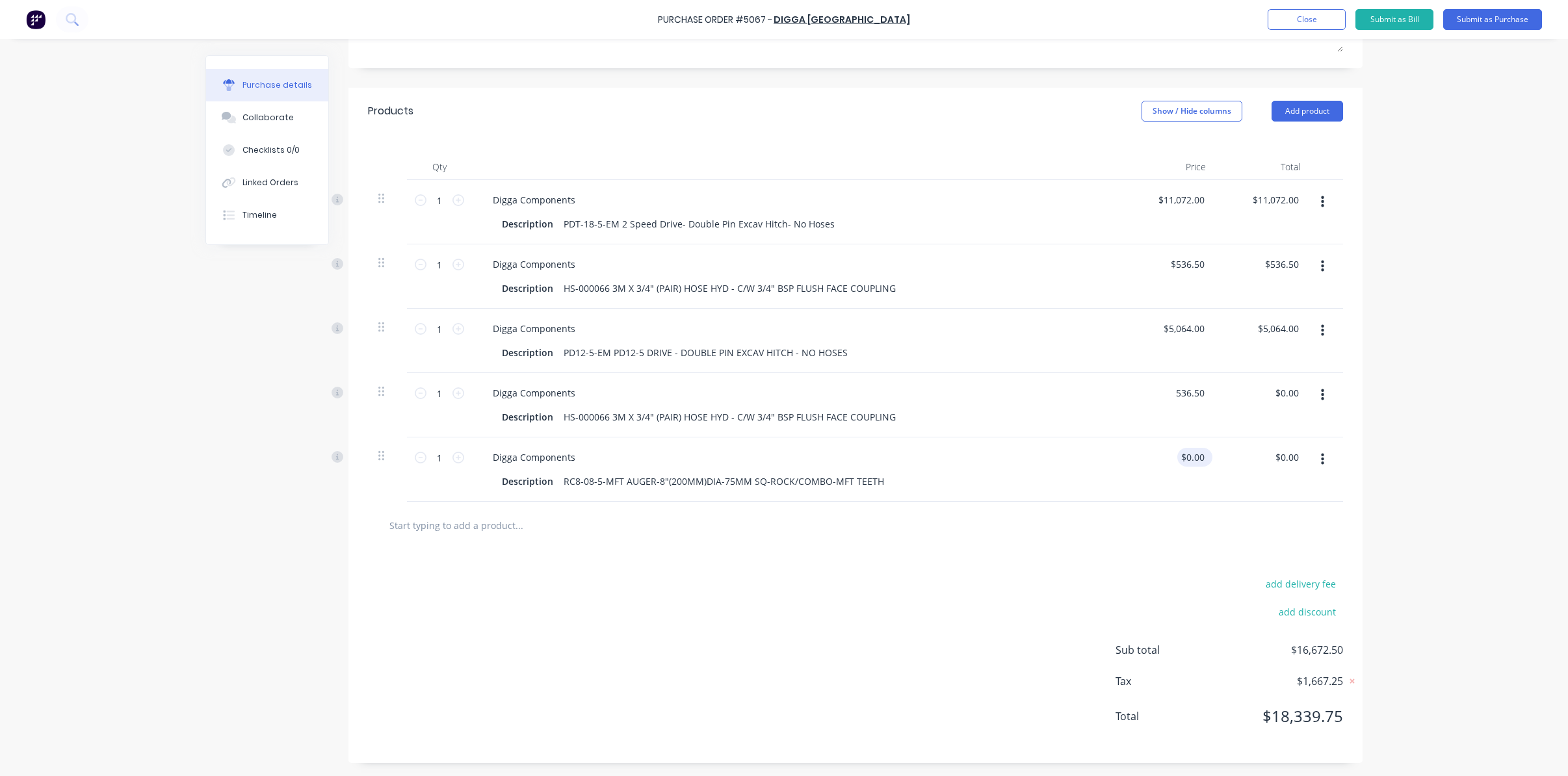
type input "$536.50"
click at [1193, 460] on input "0.00" at bounding box center [1194, 457] width 24 height 19
type input "$861.00"
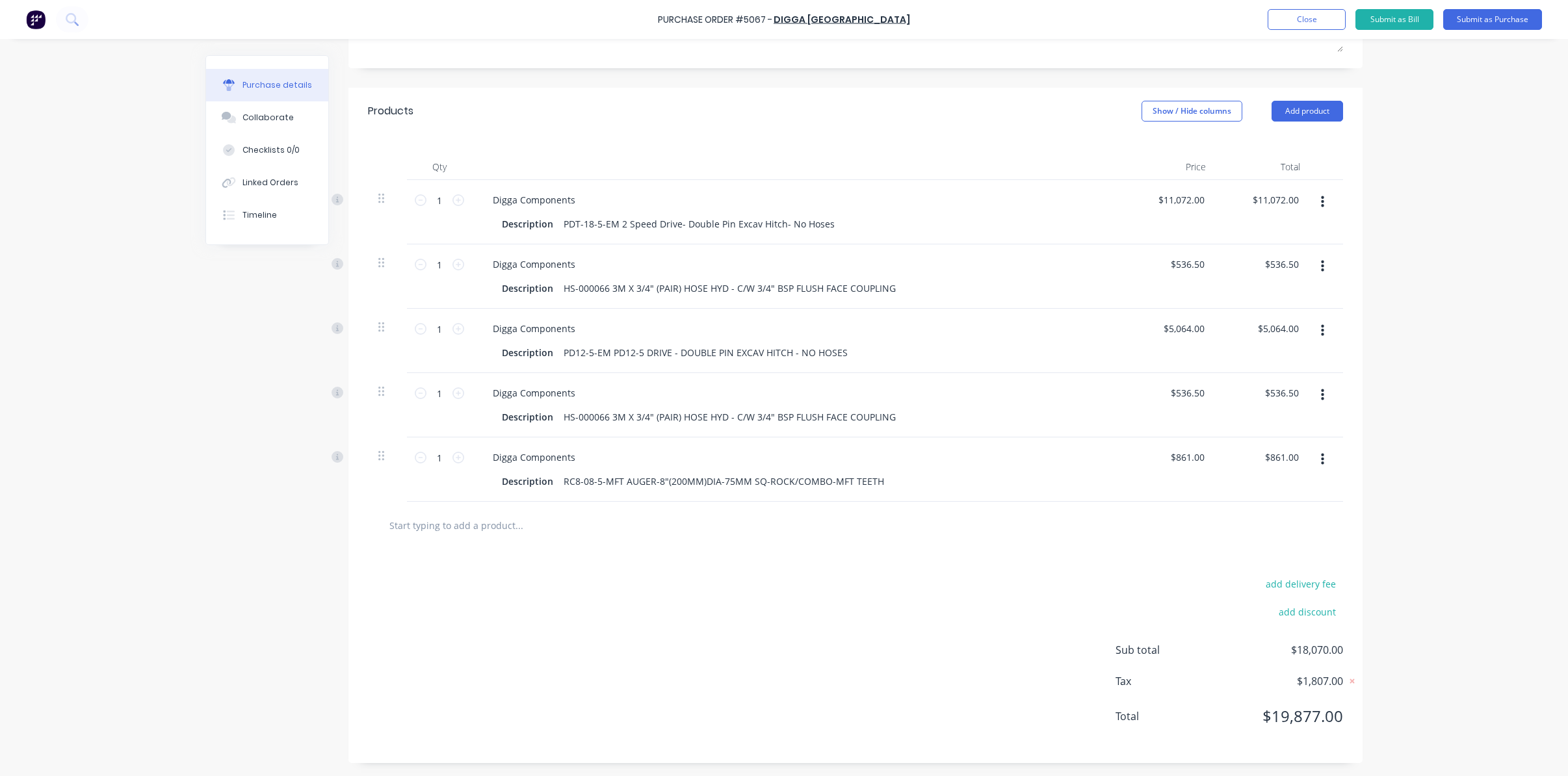
click at [670, 593] on div "add delivery fee add discount Sub total $18,070.00 Tax $1,807.00 Total $19,877.…" at bounding box center [856, 656] width 1014 height 214
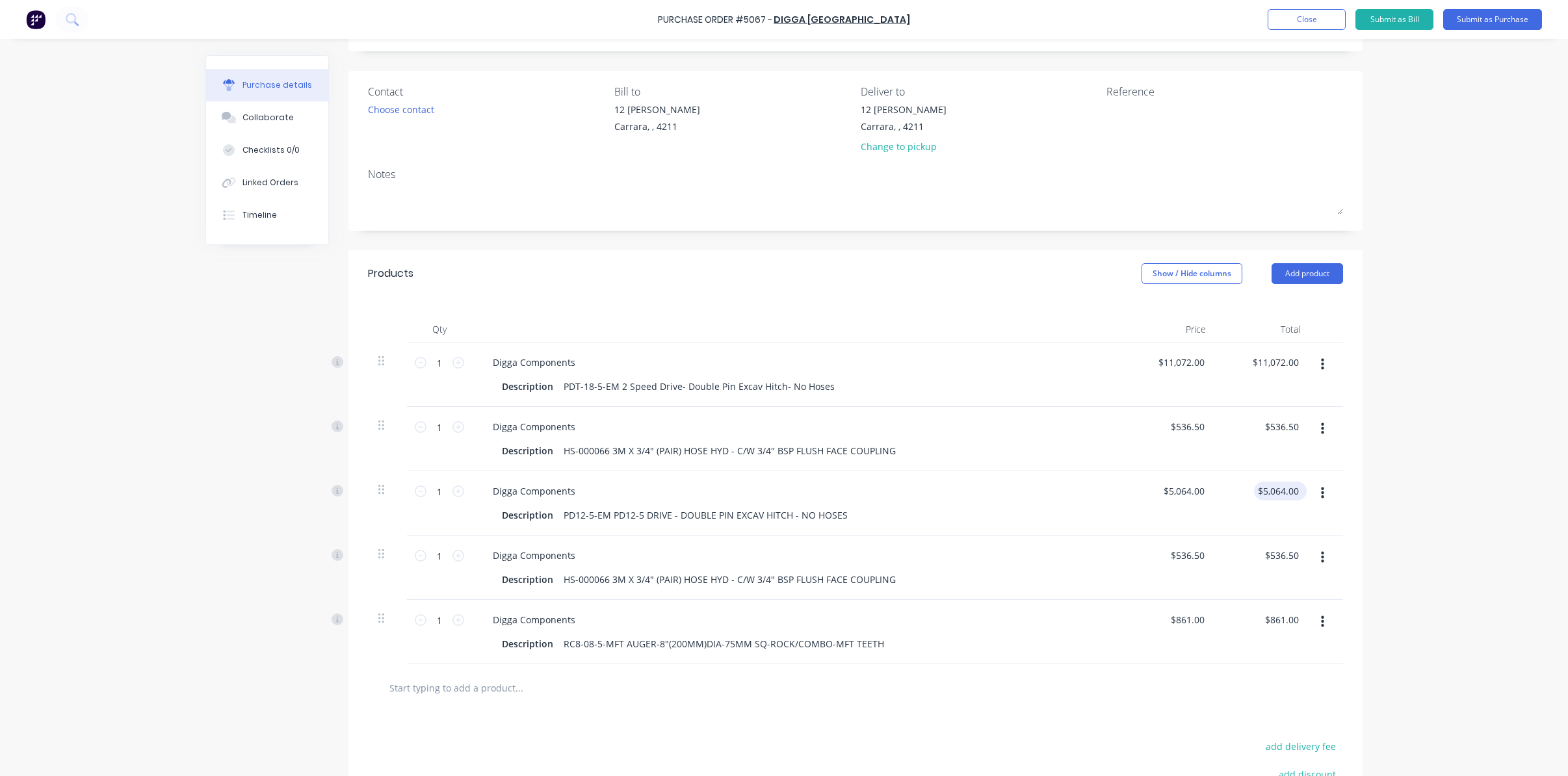
scroll to position [0, 0]
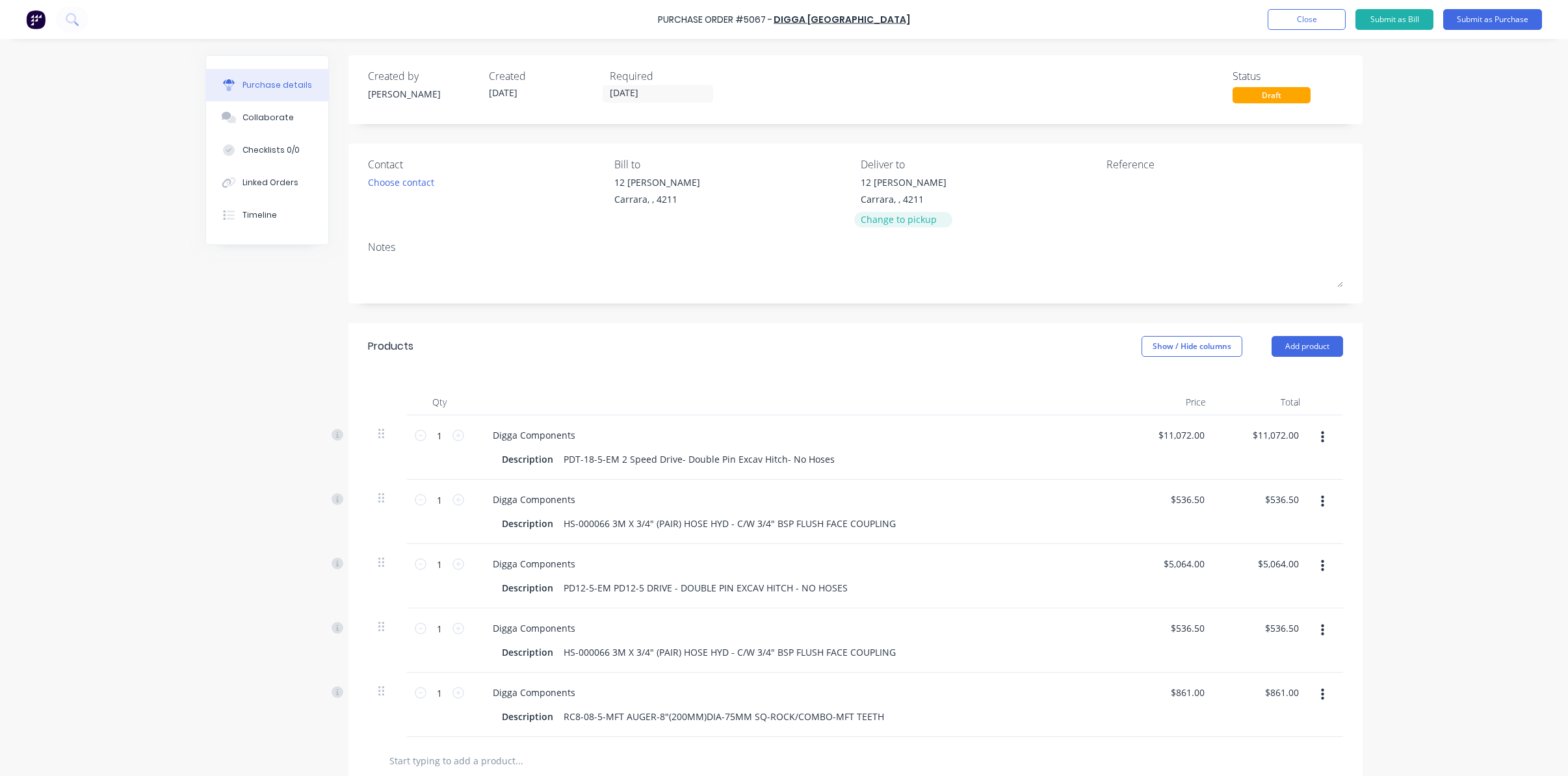
click at [913, 216] on div "Change to pickup" at bounding box center [903, 219] width 86 height 14
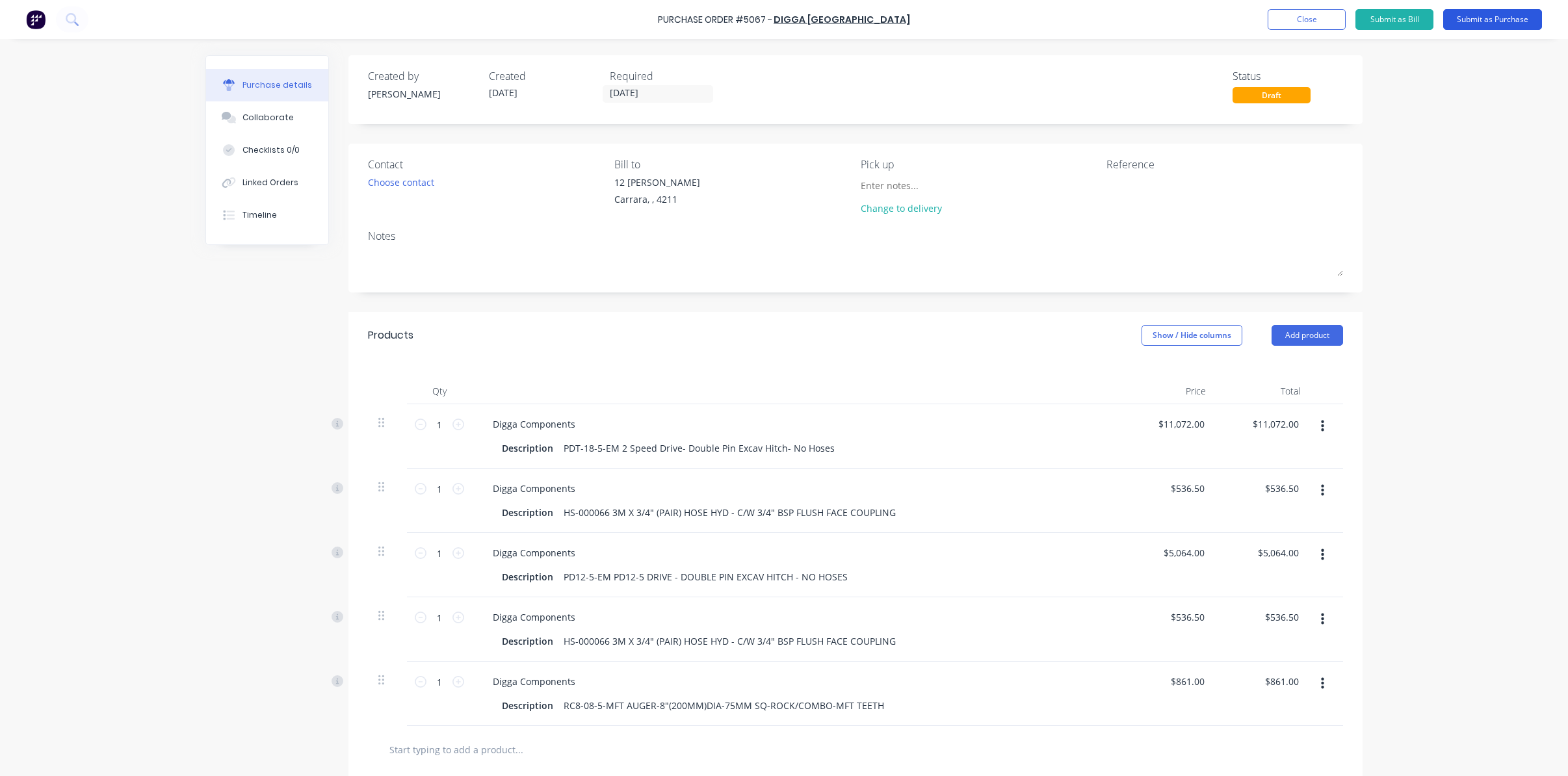
click at [1494, 14] on button "Submit as Purchase" at bounding box center [1492, 19] width 99 height 21
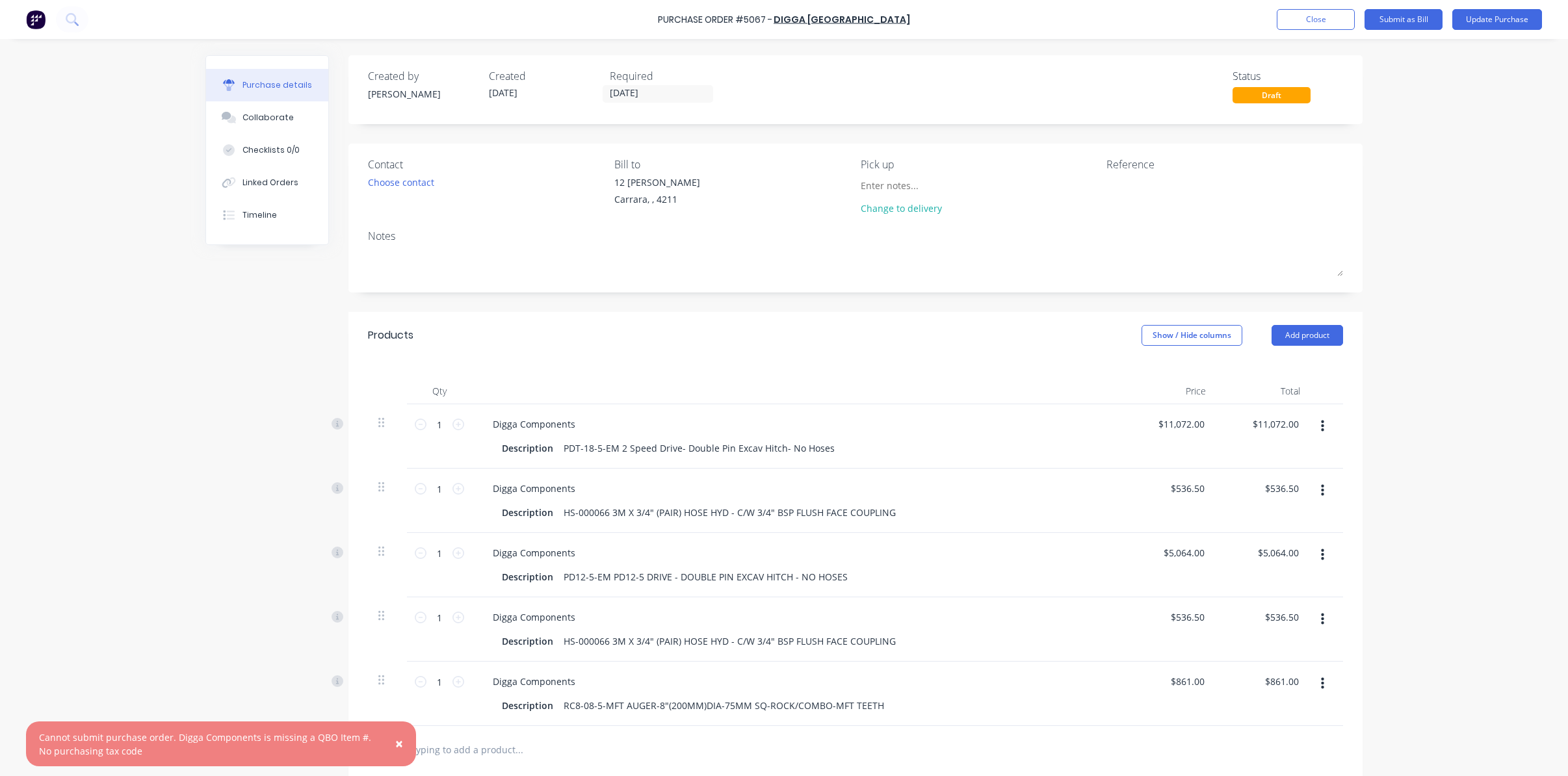
click at [402, 744] on span "×" at bounding box center [399, 743] width 8 height 18
